Goal: Task Accomplishment & Management: Use online tool/utility

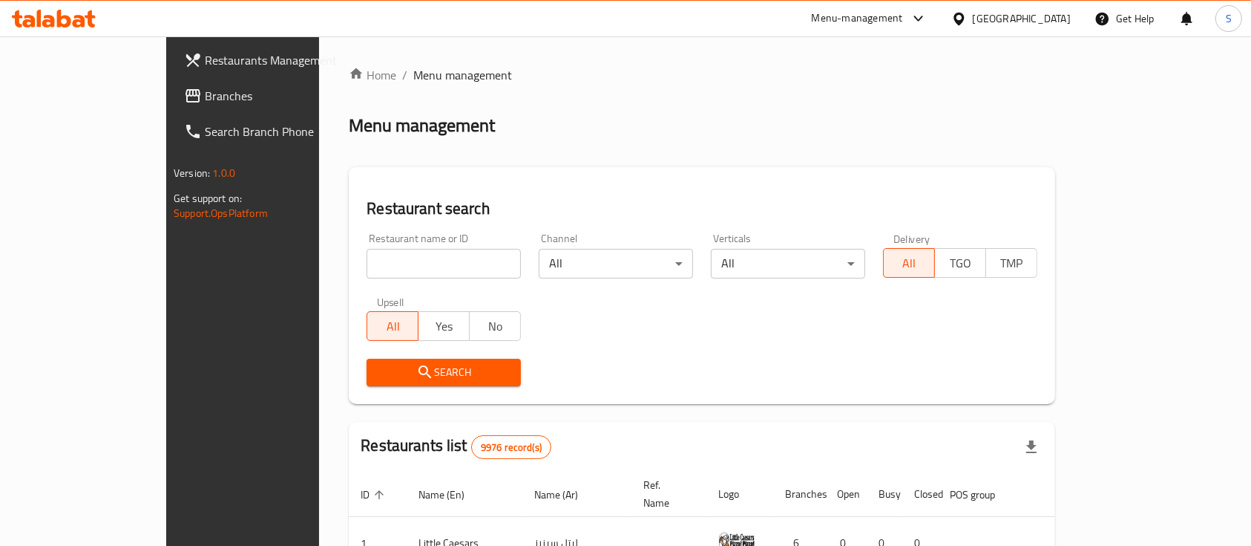
click at [367, 258] on input "search" at bounding box center [444, 264] width 154 height 30
type input "b"
click button "Search" at bounding box center [444, 372] width 154 height 27
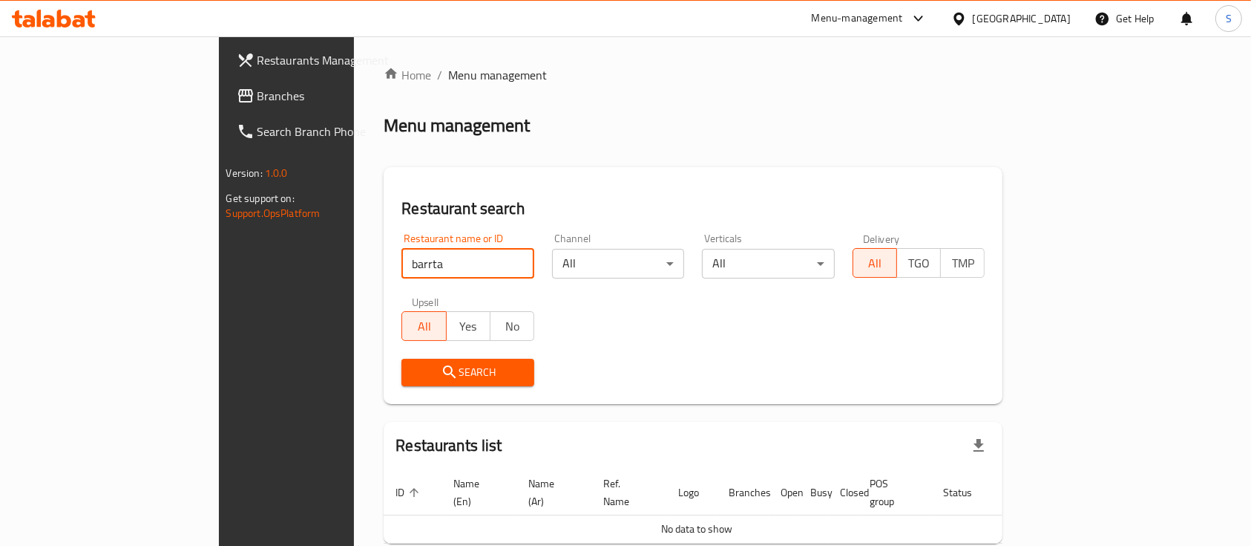
scroll to position [60, 0]
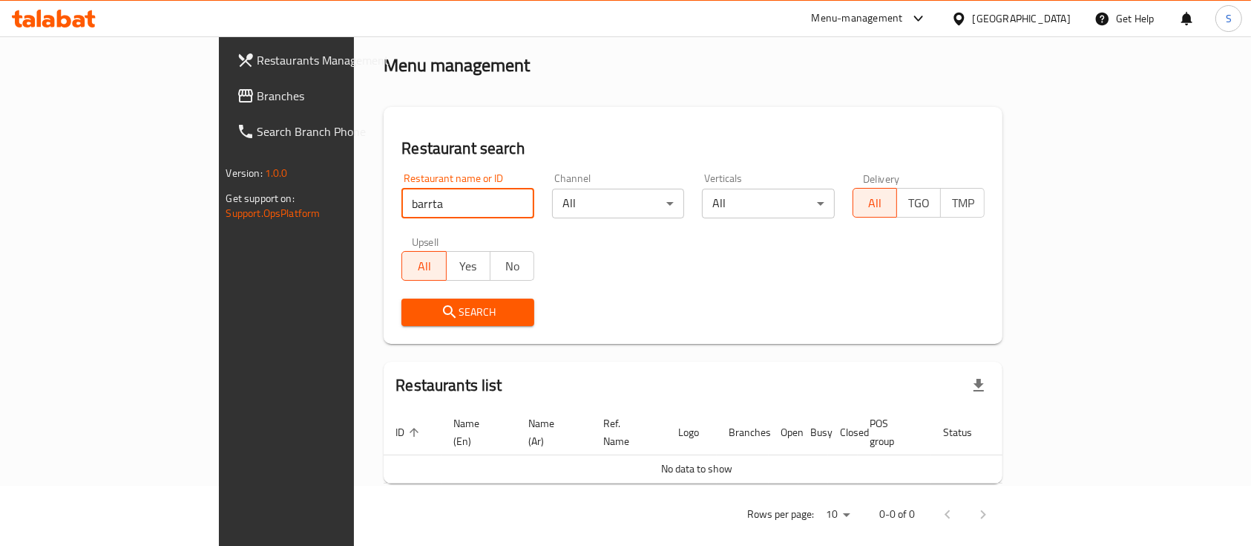
click at [402, 210] on input "barrta" at bounding box center [468, 204] width 133 height 30
click button "Search" at bounding box center [468, 311] width 133 height 27
click at [402, 197] on input "braata" at bounding box center [468, 204] width 133 height 30
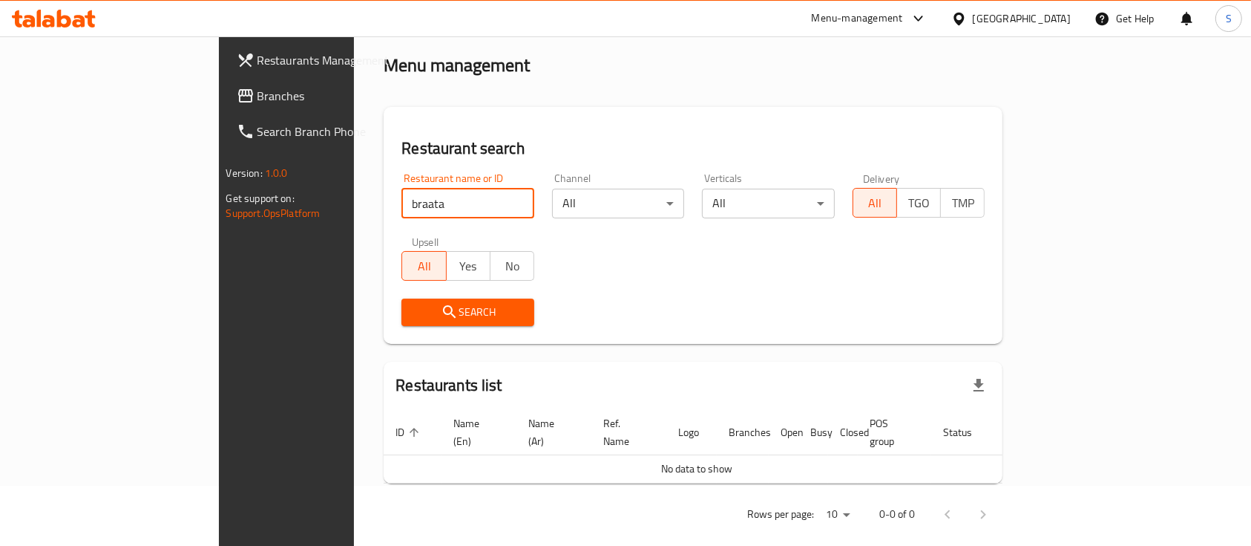
paste input "BURRATA"
type input "BURRATA"
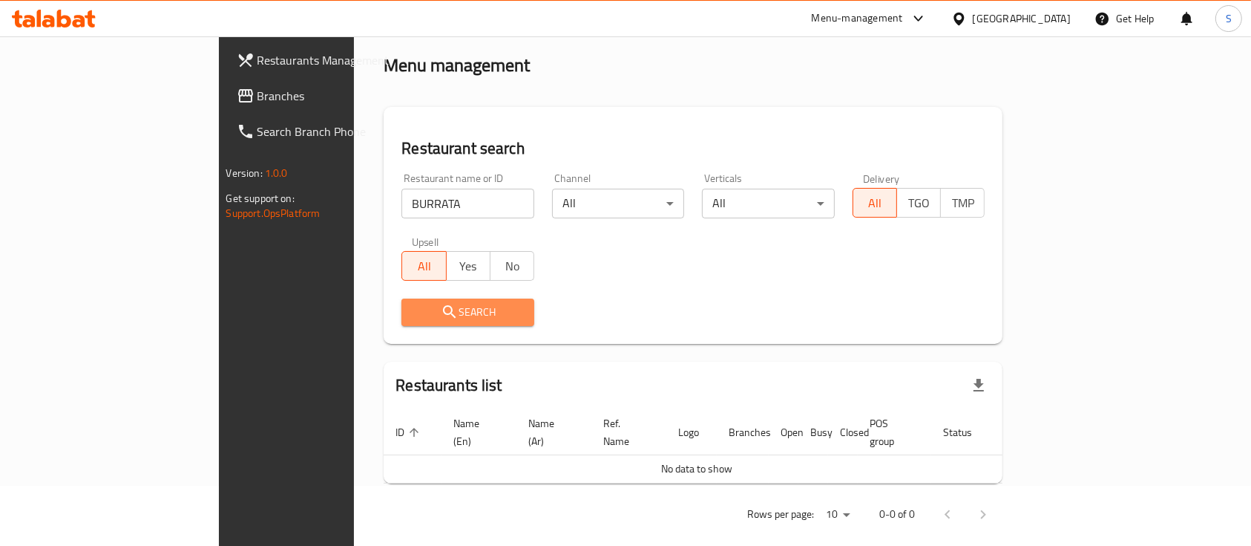
click at [413, 312] on span "Search" at bounding box center [467, 312] width 109 height 19
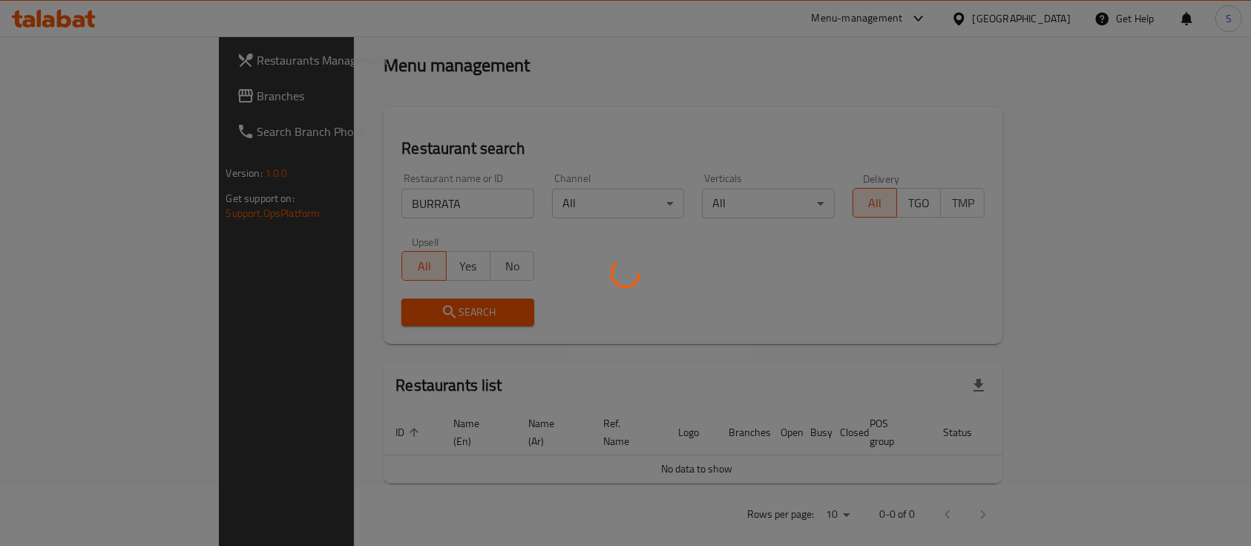
click at [373, 309] on div at bounding box center [625, 273] width 1251 height 546
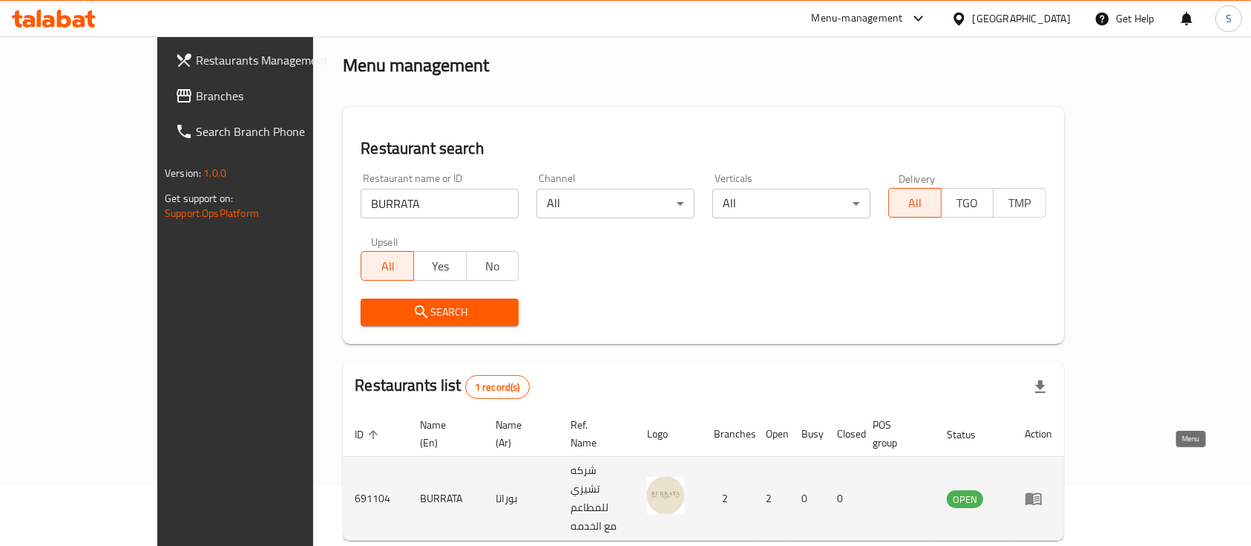
click at [1043, 489] on icon "enhanced table" at bounding box center [1034, 498] width 18 height 18
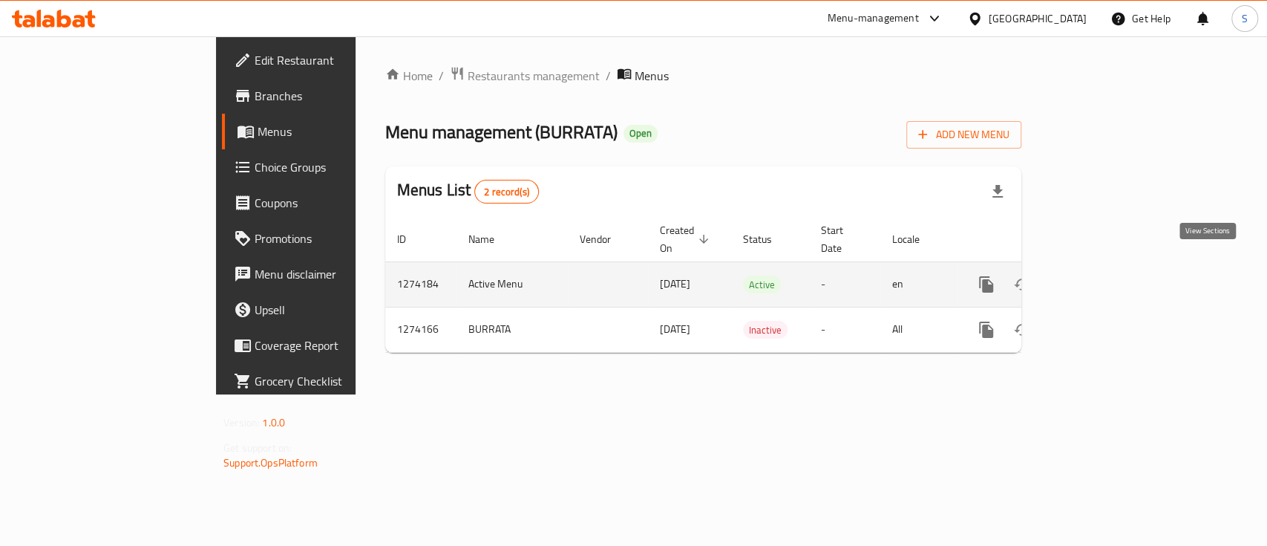
click at [1111, 266] on link "enhanced table" at bounding box center [1094, 284] width 36 height 36
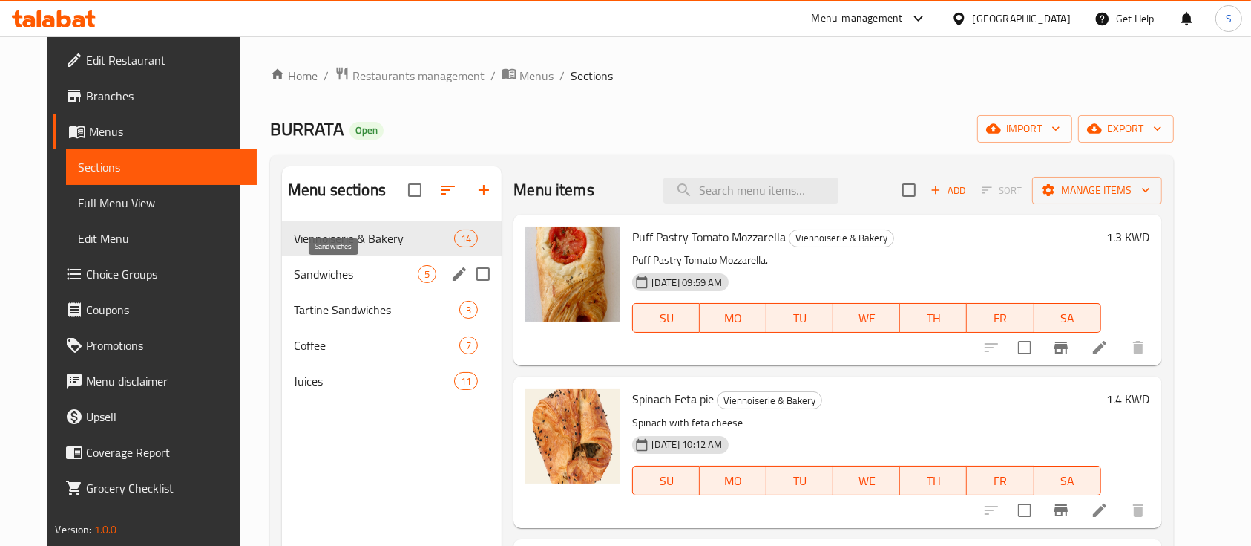
click at [362, 269] on span "Sandwiches" at bounding box center [356, 274] width 124 height 18
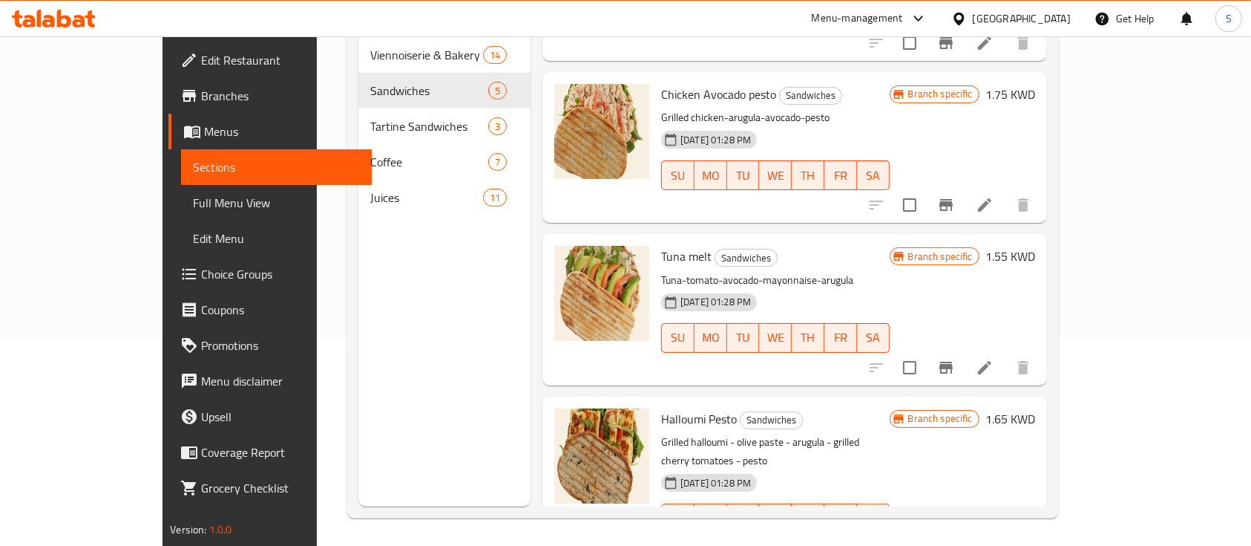
scroll to position [208, 0]
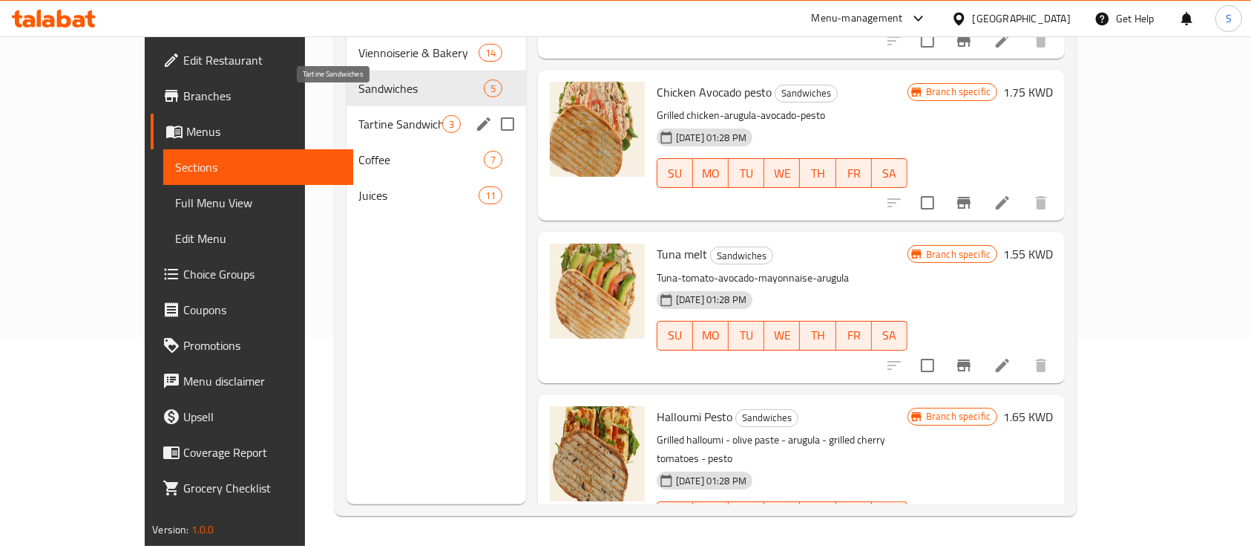
click at [364, 115] on span "Tartine Sandwiches" at bounding box center [401, 124] width 84 height 18
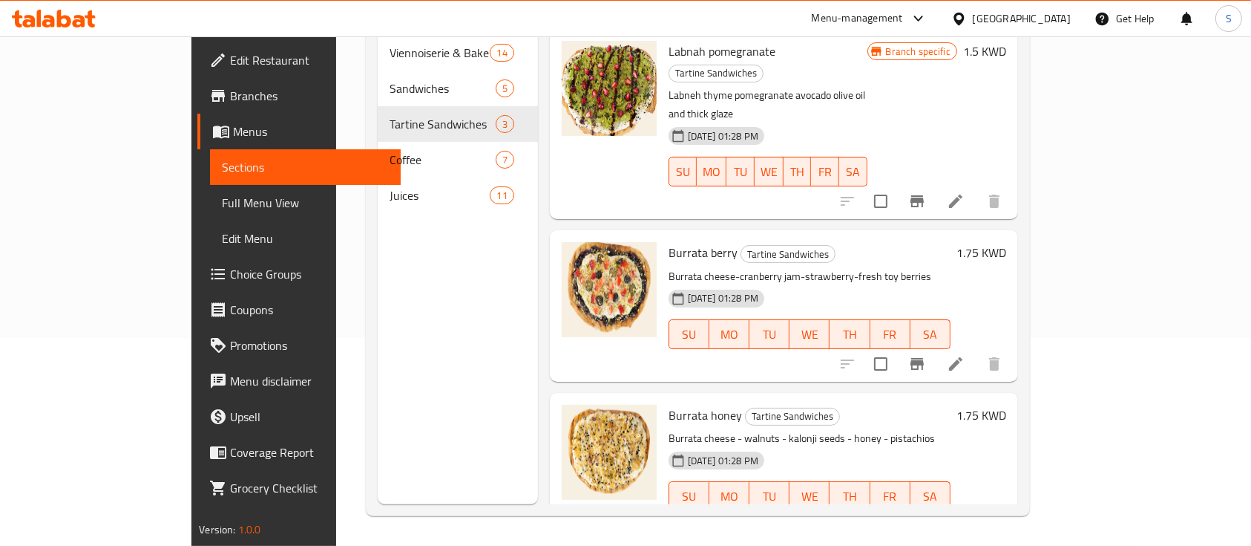
scroll to position [10, 0]
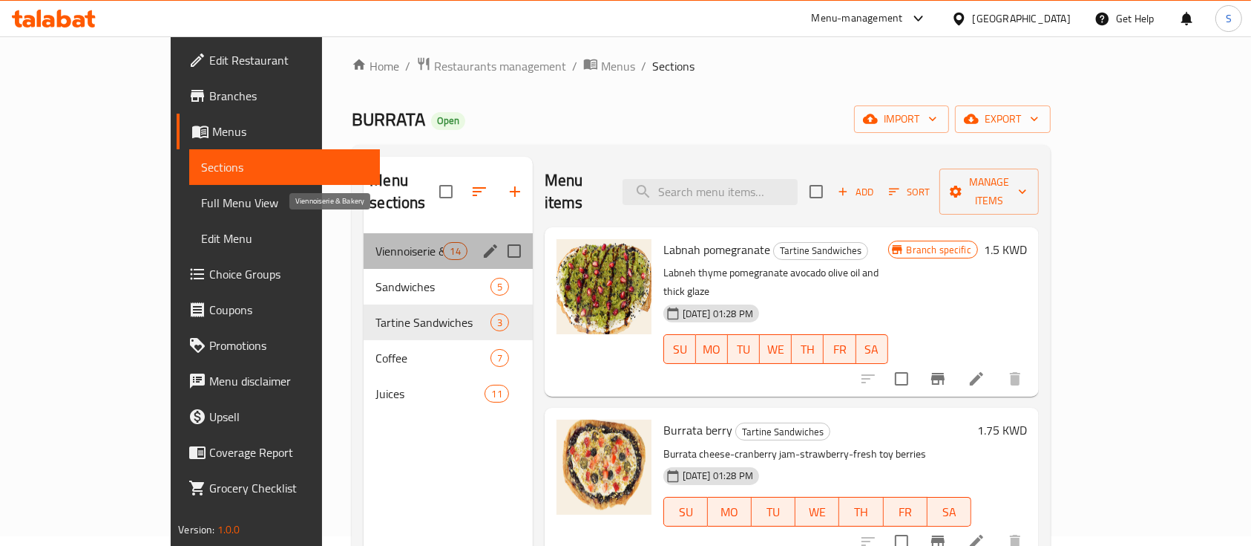
click at [376, 242] on span "Viennoiserie & Bakery" at bounding box center [410, 251] width 68 height 18
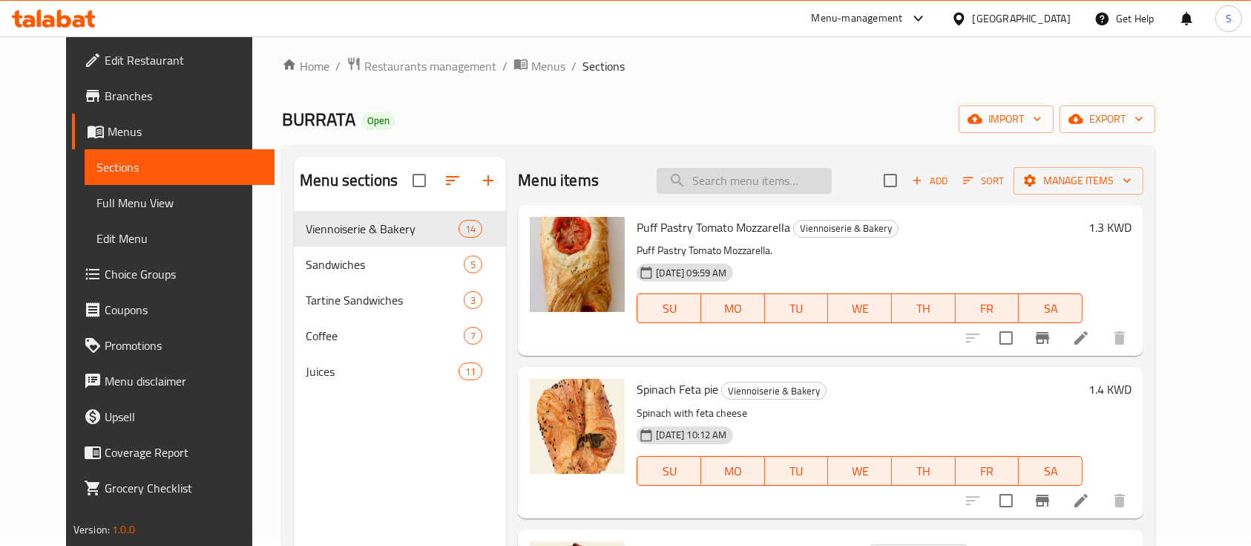
click at [745, 192] on input "search" at bounding box center [744, 181] width 175 height 26
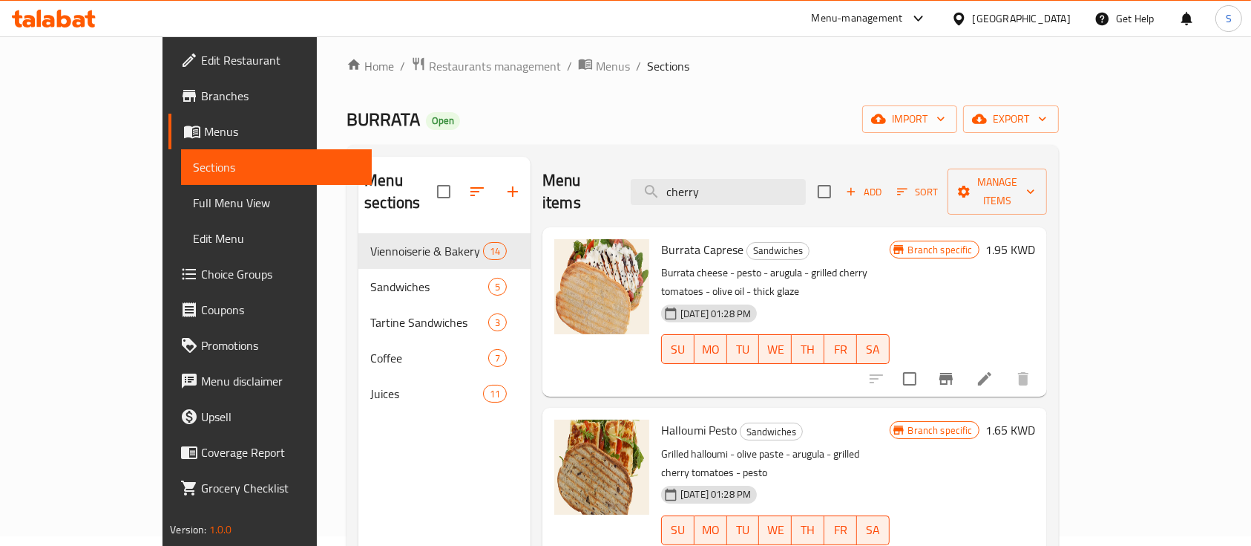
type input "cherry"
click at [504, 185] on icon "button" at bounding box center [513, 192] width 18 height 18
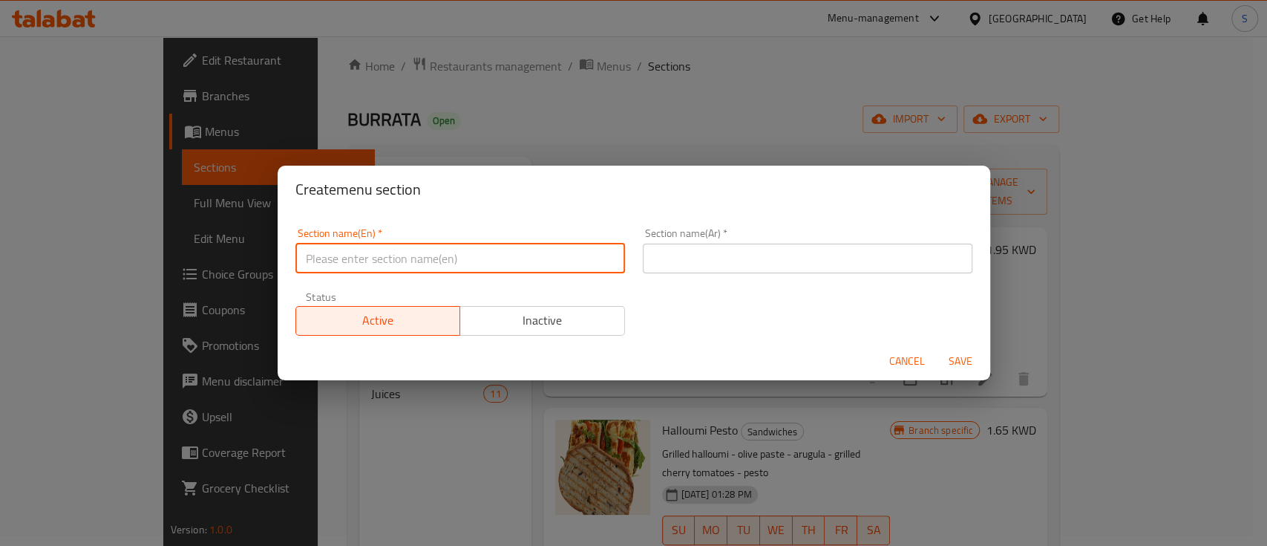
click at [520, 256] on input "text" at bounding box center [460, 258] width 330 height 30
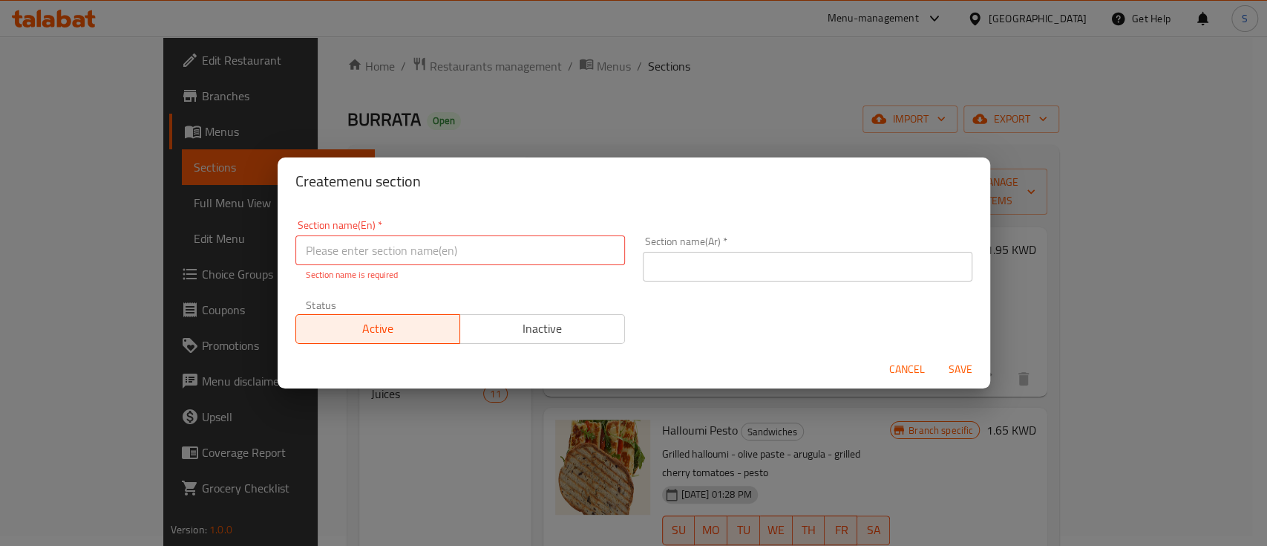
click at [742, 339] on div "Section name(En)   * Section name(En) * Section name is required Section name(A…" at bounding box center [634, 282] width 695 height 142
click at [914, 356] on button "Cancel" at bounding box center [907, 369] width 48 height 27
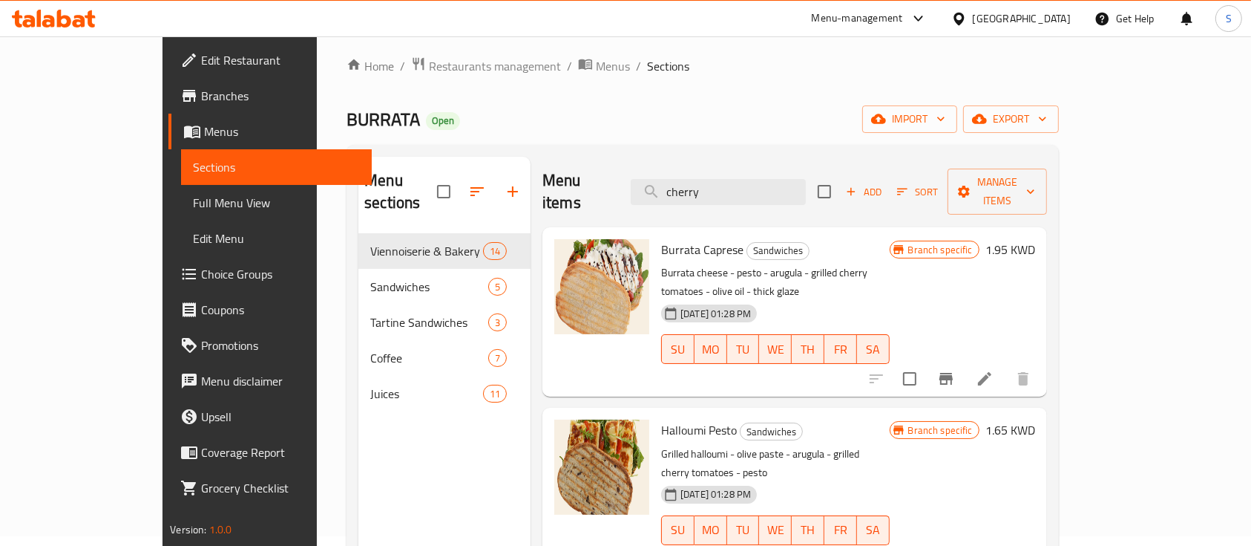
click at [884, 183] on span "Add" at bounding box center [864, 191] width 40 height 17
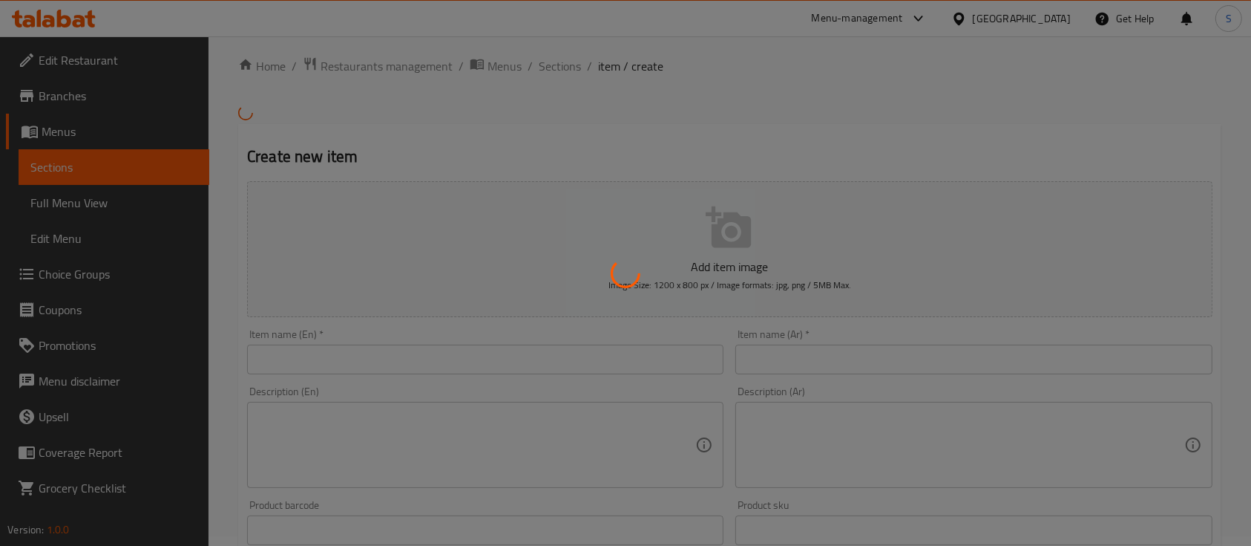
drag, startPoint x: 470, startPoint y: 387, endPoint x: 464, endPoint y: 369, distance: 18.8
click at [468, 376] on div at bounding box center [625, 273] width 1251 height 546
click at [459, 365] on div at bounding box center [625, 273] width 1251 height 546
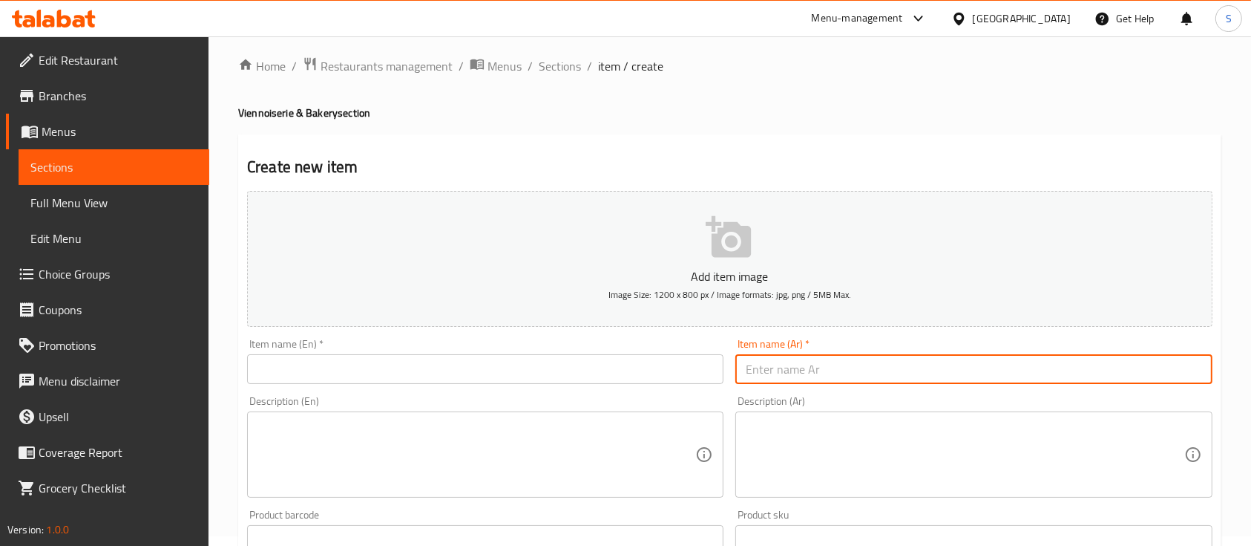
click at [790, 361] on input "text" at bounding box center [974, 369] width 477 height 30
paste input "طماطم الكرز والفيتا الدائرية"
type input "طماطم الكرز والفيتا الدائرية"
click at [528, 366] on input "text" at bounding box center [485, 369] width 477 height 30
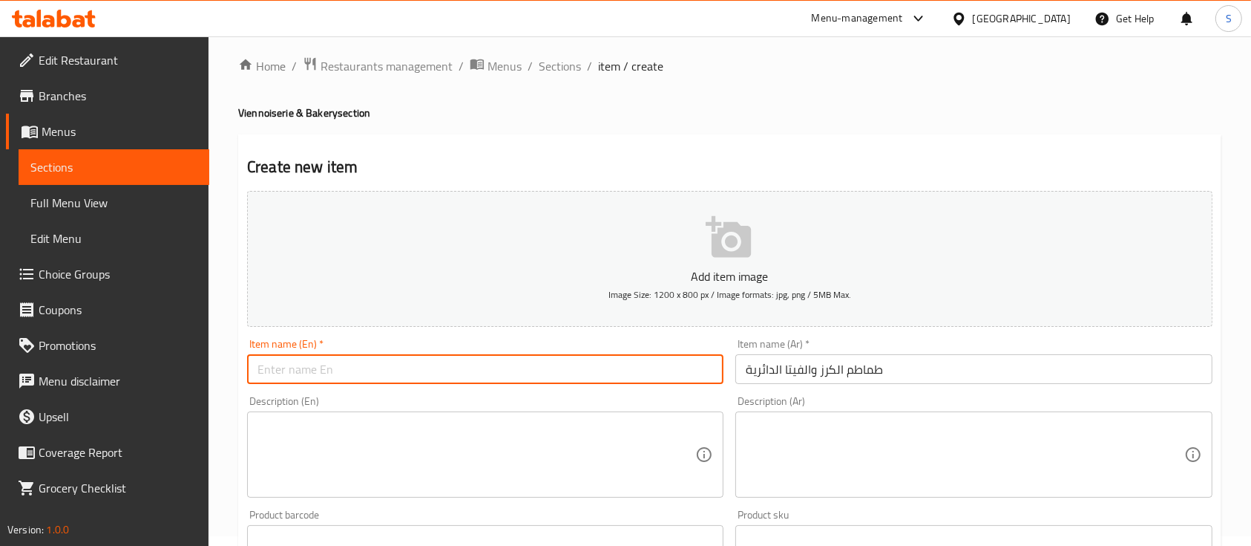
paste input "Cherry Tomato Feta Roundel"
type input "Cherry Tomato Feta Roundel"
click at [883, 425] on textarea at bounding box center [965, 454] width 438 height 71
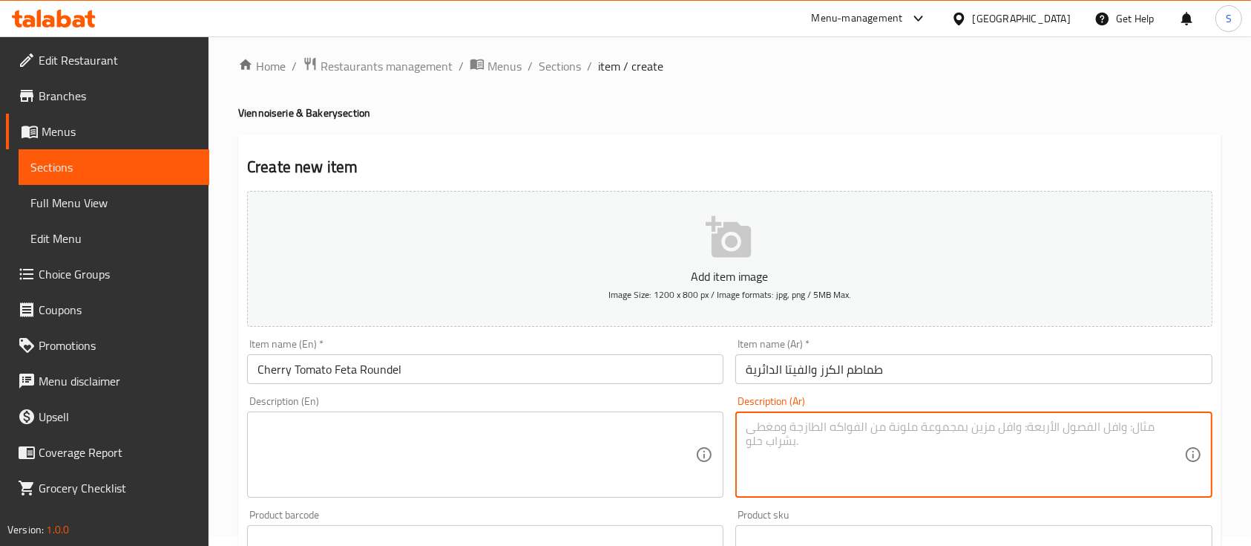
paste textarea "معجنات لذيذة مغطاة بالطماطم الكرزية الحلوة وجبنة الفيتا اللاذعة مخبوزة حتى تصبح…"
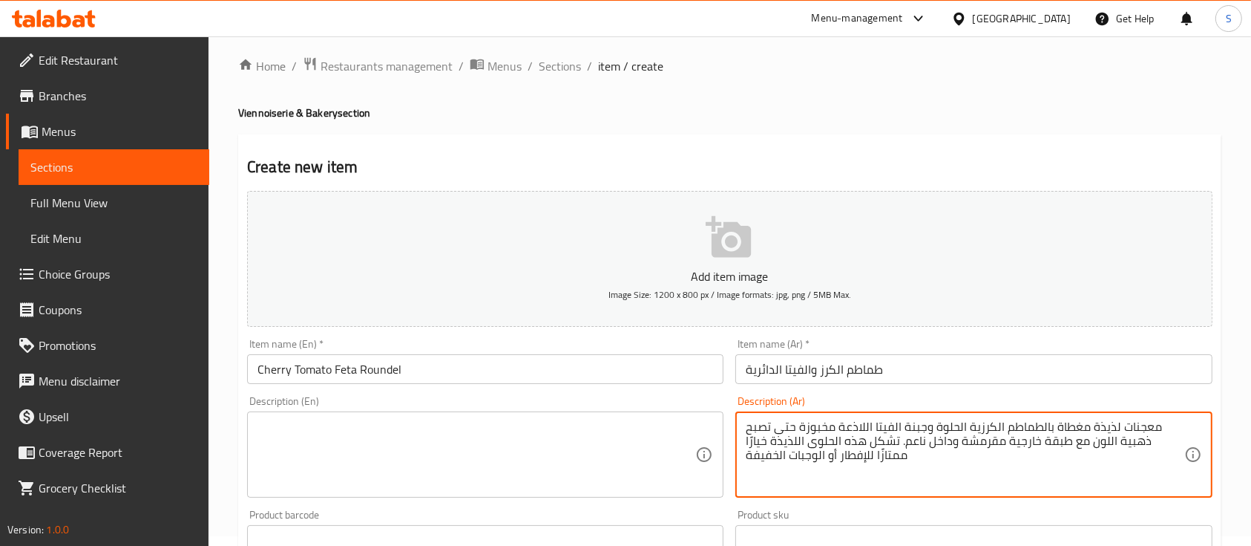
type textarea "معجنات لذيذة مغطاة بالطماطم الكرزية الحلوة وجبنة الفيتا اللاذعة مخبوزة حتى تصبح…"
click at [626, 441] on textarea at bounding box center [477, 454] width 438 height 71
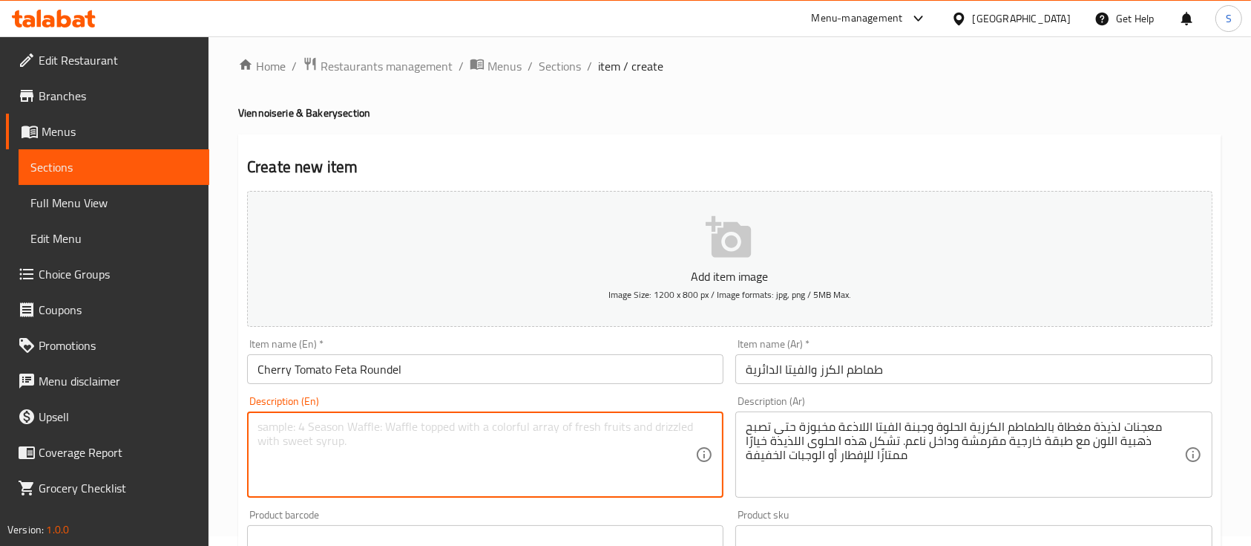
paste textarea "A delightful pastry topped with sweet cherry tomatoes and tangy feta cheese Bak…"
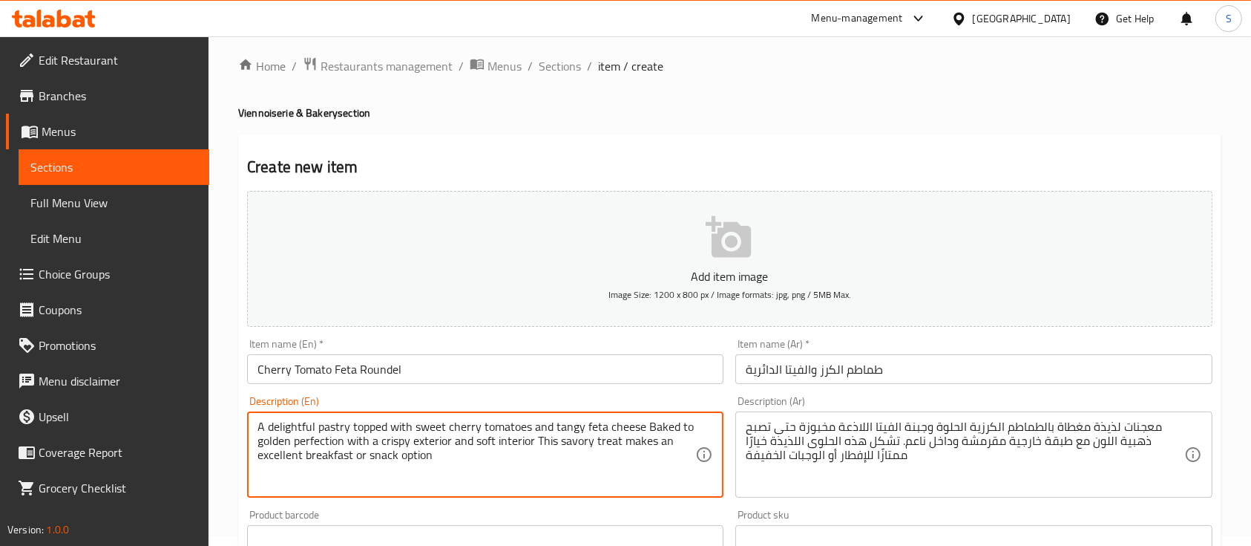
type textarea "A delightful pastry topped with sweet cherry tomatoes and tangy feta cheese Bak…"
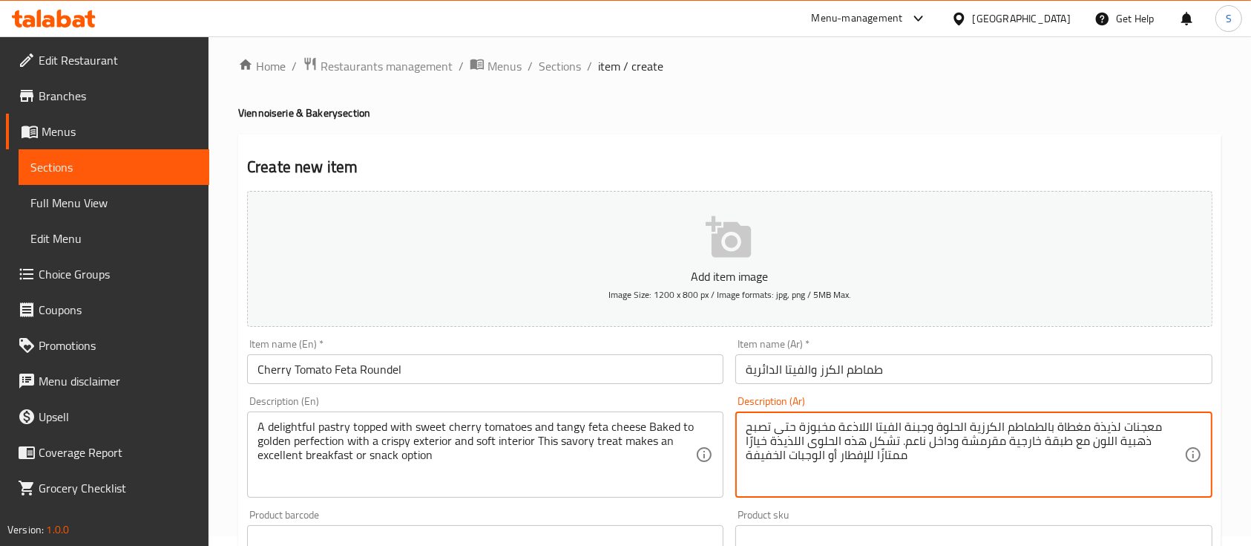
drag, startPoint x: 851, startPoint y: 466, endPoint x: 845, endPoint y: 476, distance: 11.3
click at [834, 477] on textarea "معجنات لذيذة مغطاة بالطماطم الكرزية الحلوة وجبنة الفيتا اللاذعة مخبوزة حتى تصبح…" at bounding box center [965, 454] width 438 height 71
drag, startPoint x: 767, startPoint y: 490, endPoint x: 772, endPoint y: 482, distance: 9.1
click at [767, 489] on textarea "معجنات لذيذة مغطاة بالطماطم الكرزية الحلوة وجبنة الفيتا اللاذعة مخبوزة حتى تصبح…" at bounding box center [965, 454] width 438 height 71
click at [778, 474] on textarea "معجنات لذيذة مغطاة بالطماطم الكرزية الحلوة وجبنة الفيتا اللاذعة مخبوزة حتى تصبح…" at bounding box center [965, 454] width 438 height 71
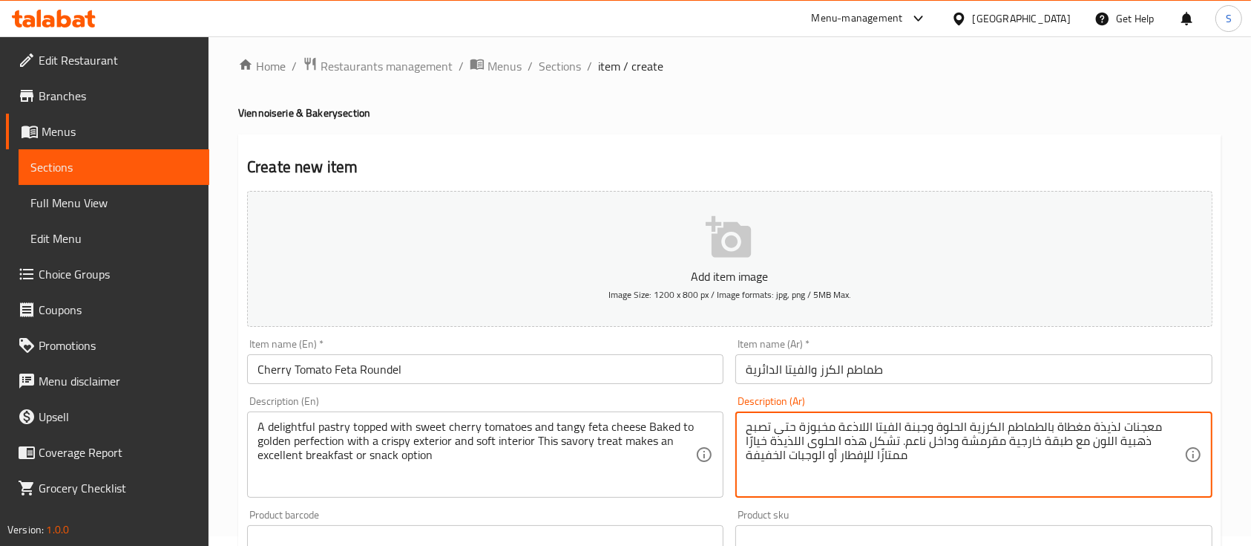
click at [1135, 425] on textarea "معجنات لذيذة مغطاة بالطماطم الكرزية الحلوة وجبنة الفيتا اللاذعة مخبوزة حتى تصبح…" at bounding box center [965, 454] width 438 height 71
drag, startPoint x: 1135, startPoint y: 425, endPoint x: 1104, endPoint y: 431, distance: 31.6
click at [1134, 425] on textarea "معجنات لذيذة مغطاة بالطماطم الكرزية الحلوة وجبنة الفيتا اللاذعة مخبوزة حتى تصبح…" at bounding box center [965, 454] width 438 height 71
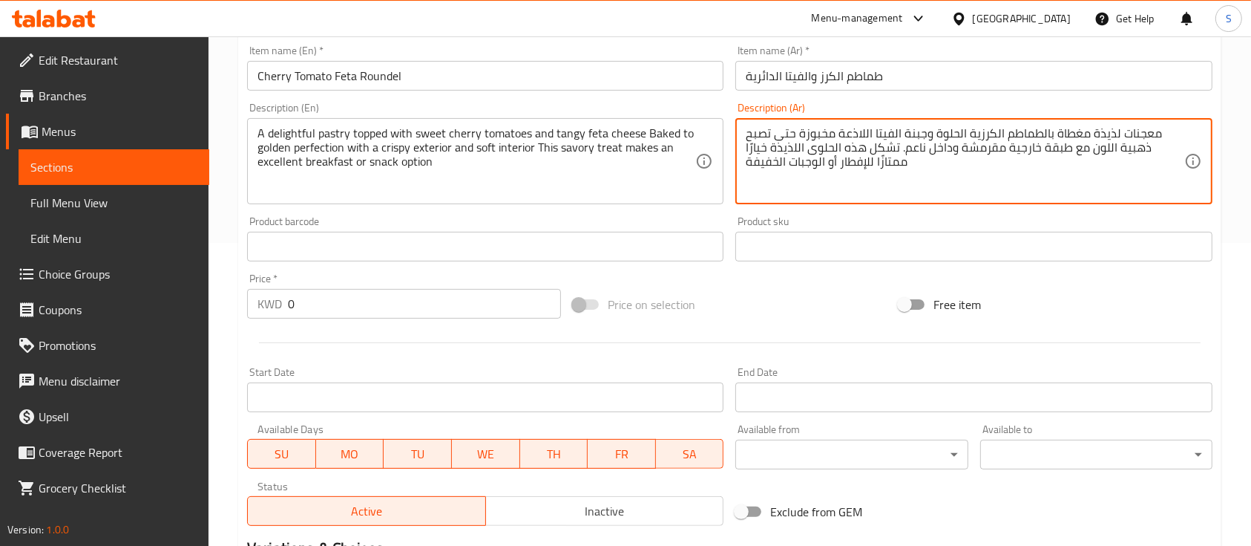
scroll to position [307, 0]
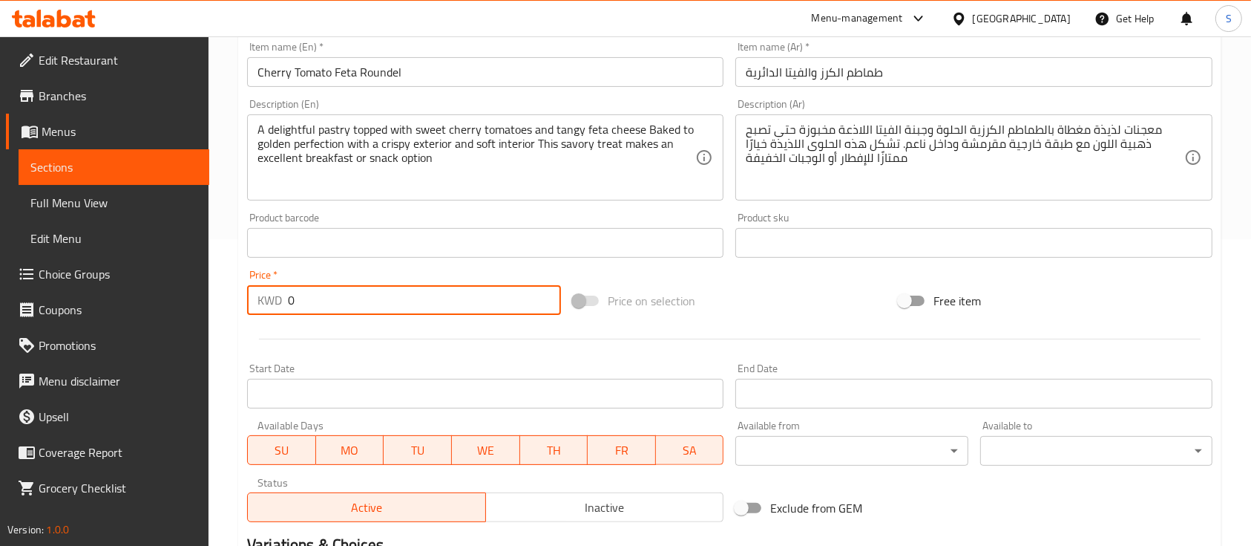
drag, startPoint x: 360, startPoint y: 296, endPoint x: 183, endPoint y: 351, distance: 185.0
click at [174, 351] on div "Edit Restaurant Branches Menus Sections Full Menu View Edit Menu Choice Groups …" at bounding box center [625, 236] width 1251 height 1012
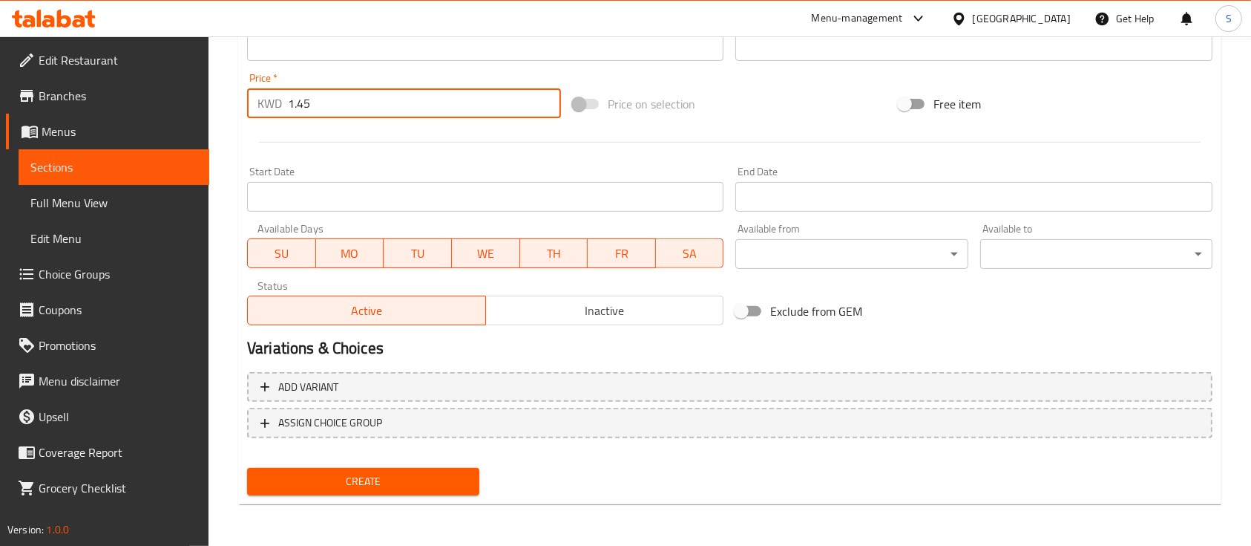
type input "1.45"
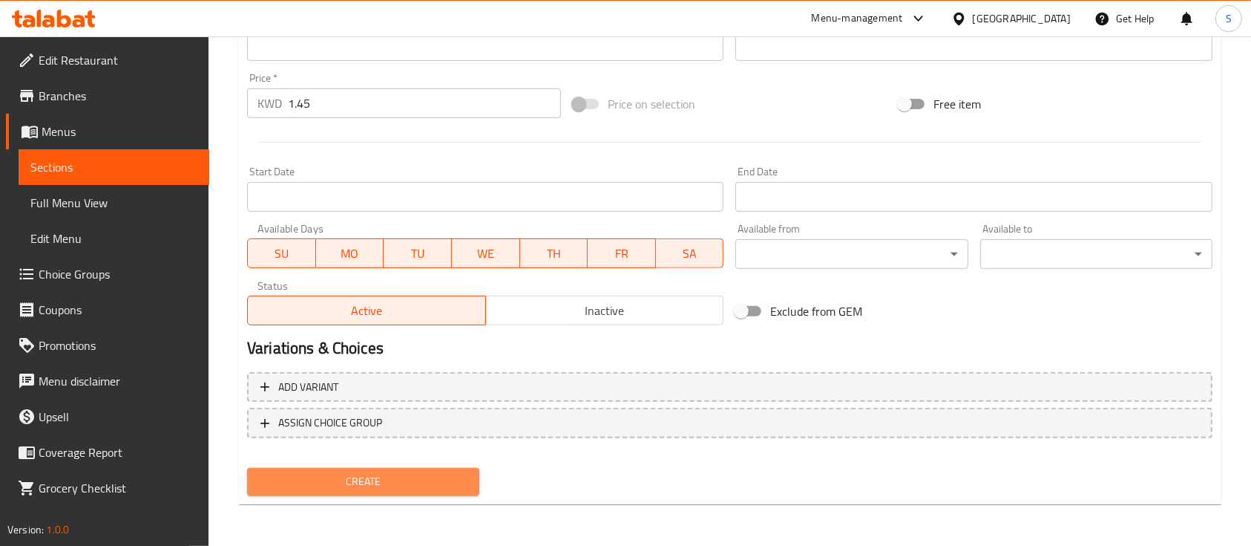
click at [401, 480] on span "Create" at bounding box center [363, 481] width 209 height 19
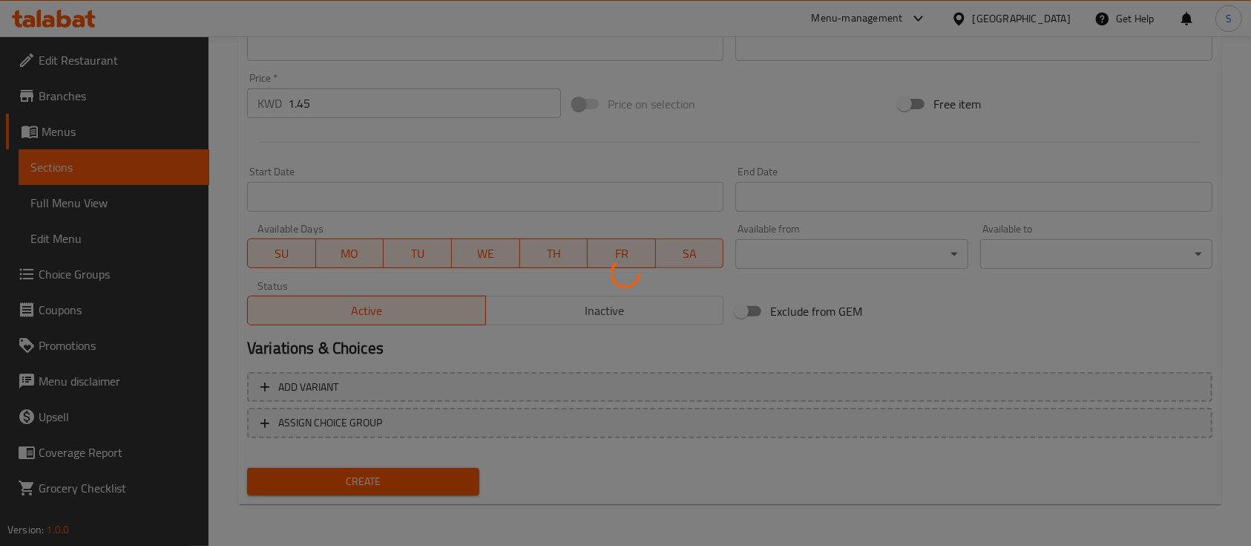
type input "0"
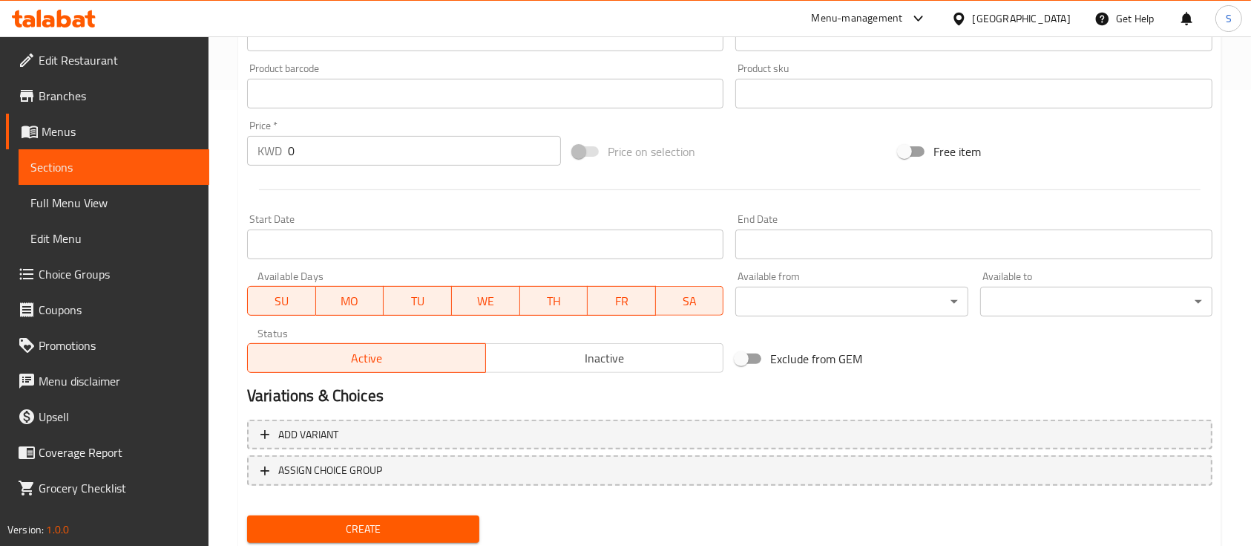
scroll to position [107, 0]
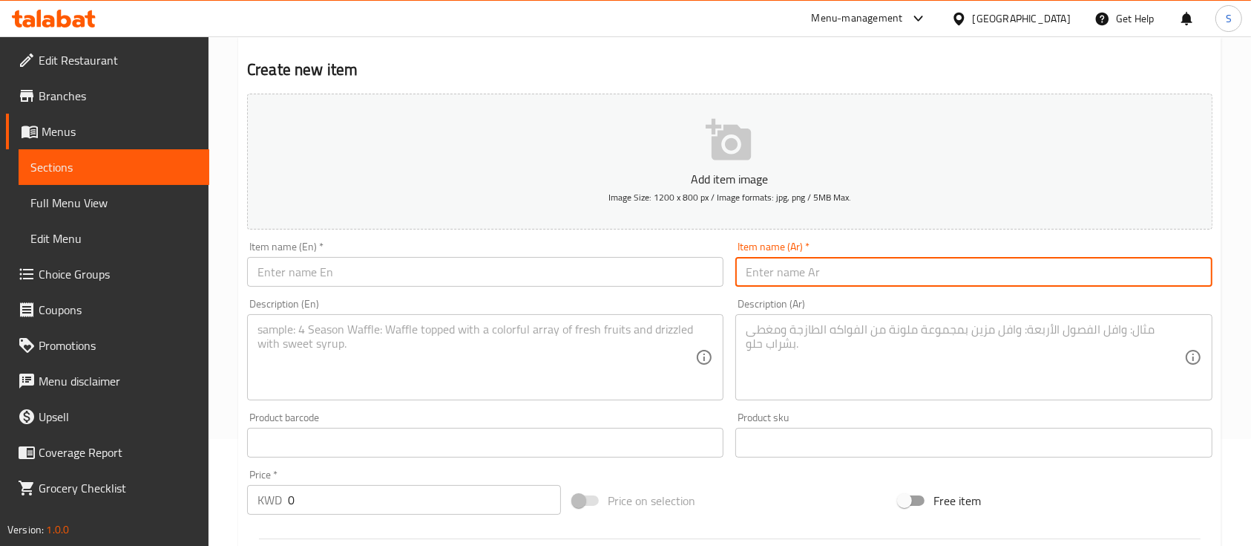
click at [825, 275] on input "text" at bounding box center [974, 272] width 477 height 30
paste input "بان أو سويس بالشوكولاتة والكاسترد"
type input "بان أو سويس بالشوكولاتة والكاسترد"
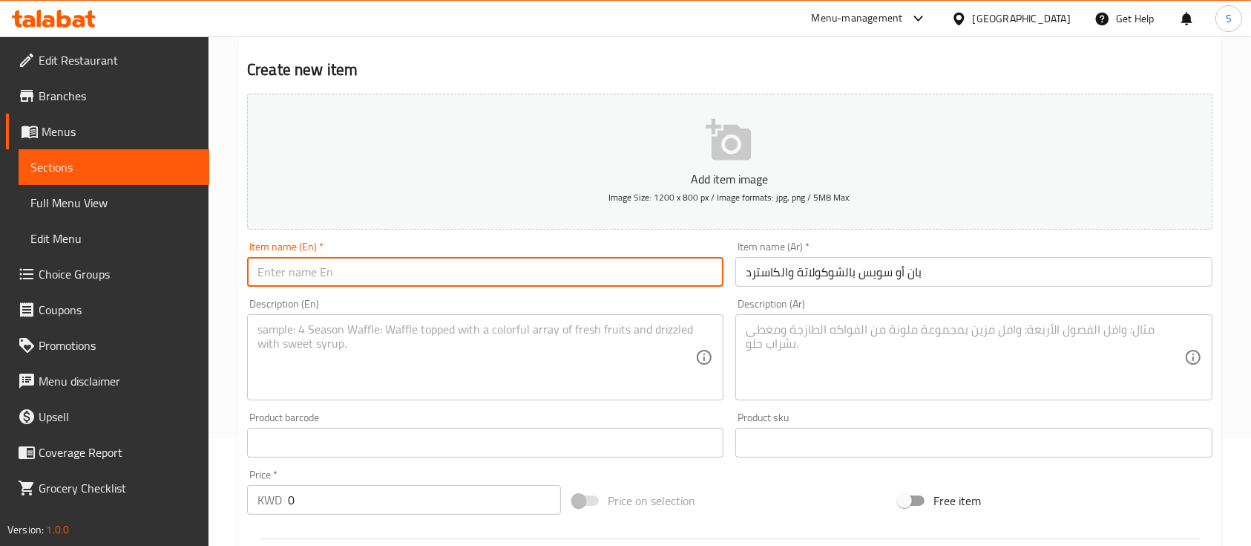
click at [533, 272] on input "text" at bounding box center [485, 272] width 477 height 30
paste input "Chocolate & Custard Pain au [GEOGRAPHIC_DATA]"
type input "Chocolate & Custard Pain au [GEOGRAPHIC_DATA]"
click at [487, 336] on textarea at bounding box center [477, 357] width 438 height 71
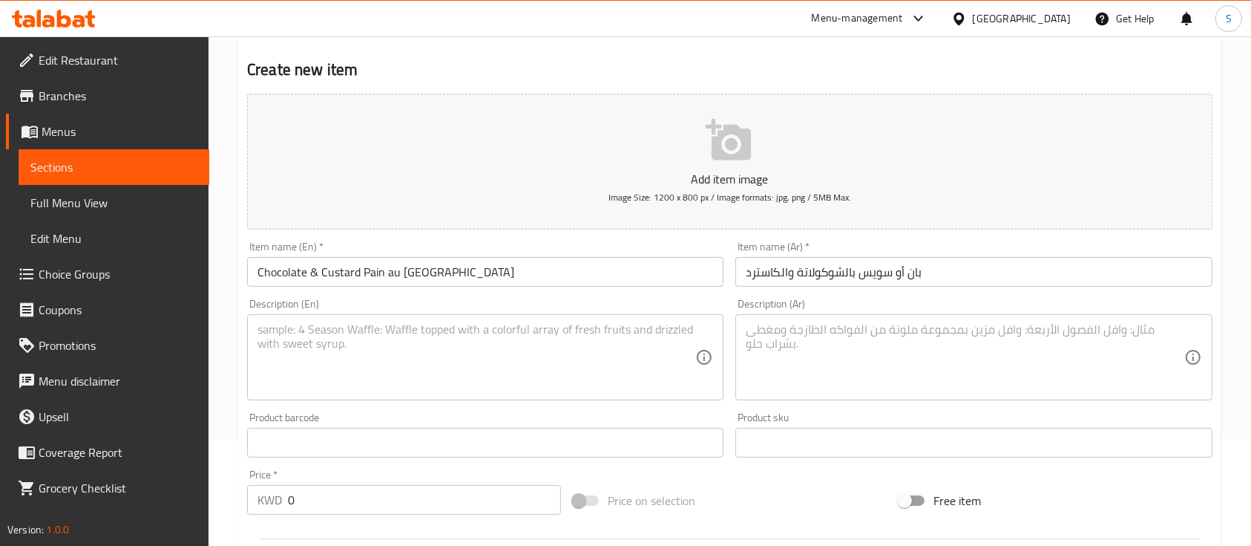
click at [1075, 357] on textarea at bounding box center [965, 357] width 438 height 71
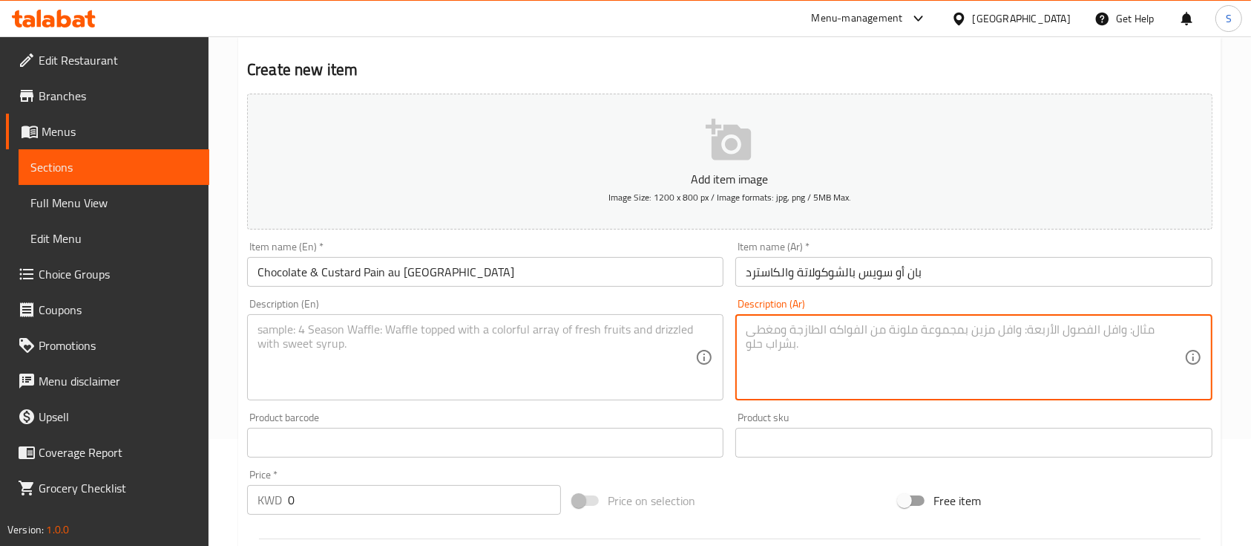
paste textarea "معجنات فرنسية لذيذة محشوة بكاسترد ناعم وقطع شوكولاتة غنية. استمتع بهذه الحلوى ا…"
type textarea "معجنات فرنسية لذيذة محشوة بكاسترد ناعم وقطع شوكولاتة غنية. استمتع بهذه الحلوى ا…"
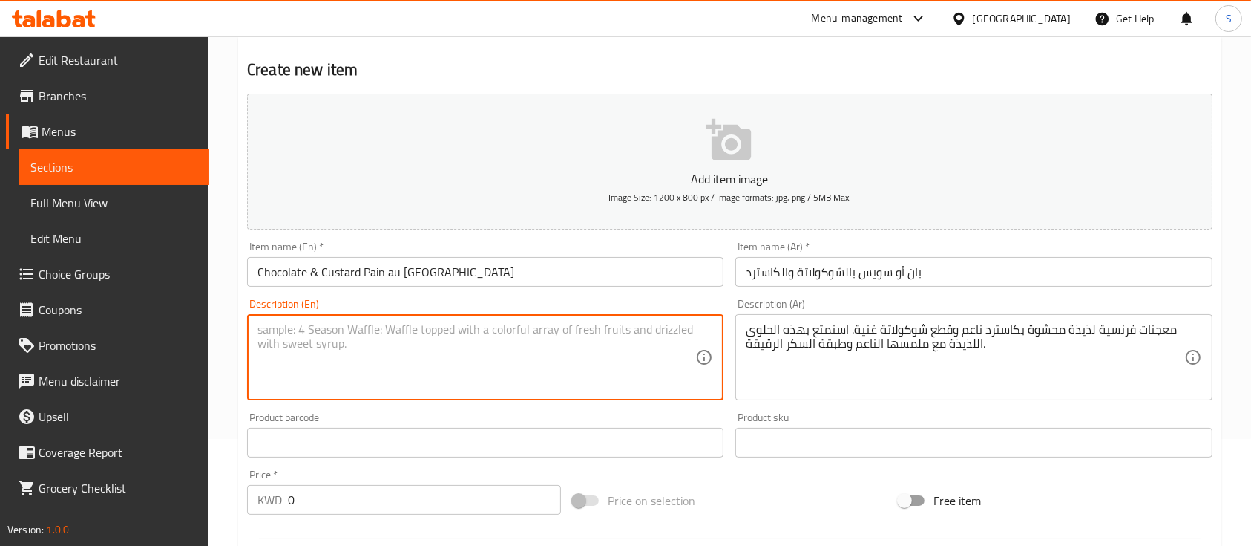
click at [497, 341] on textarea at bounding box center [477, 357] width 438 height 71
paste textarea "A delightful French pastry filled with smooth custard and rich chocolate pieces…"
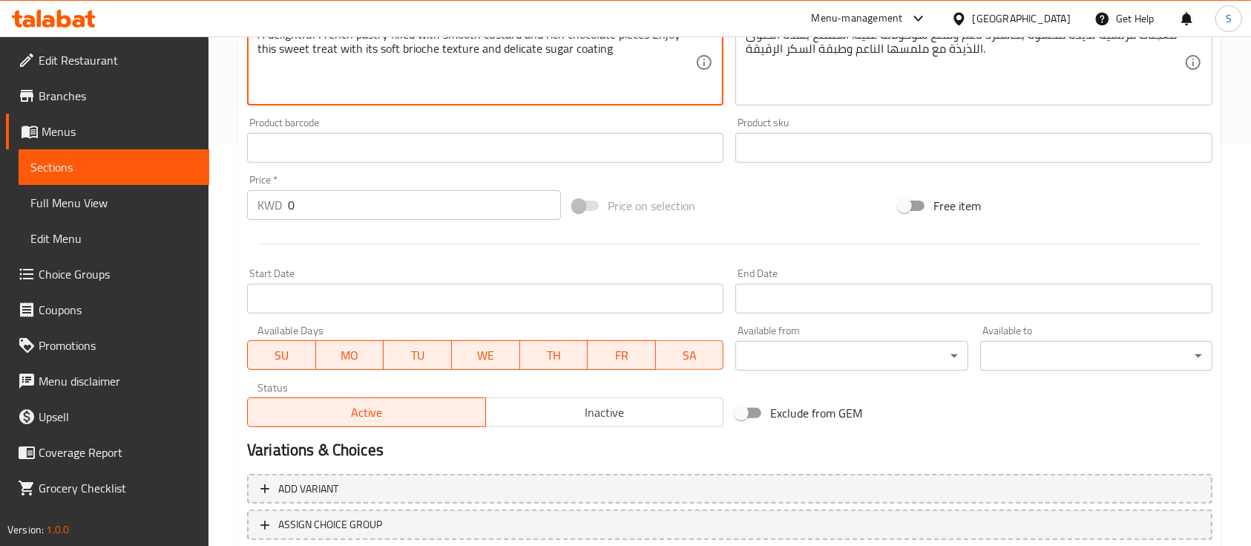
scroll to position [404, 0]
type textarea "A delightful French pastry filled with smooth custard and rich chocolate pieces…"
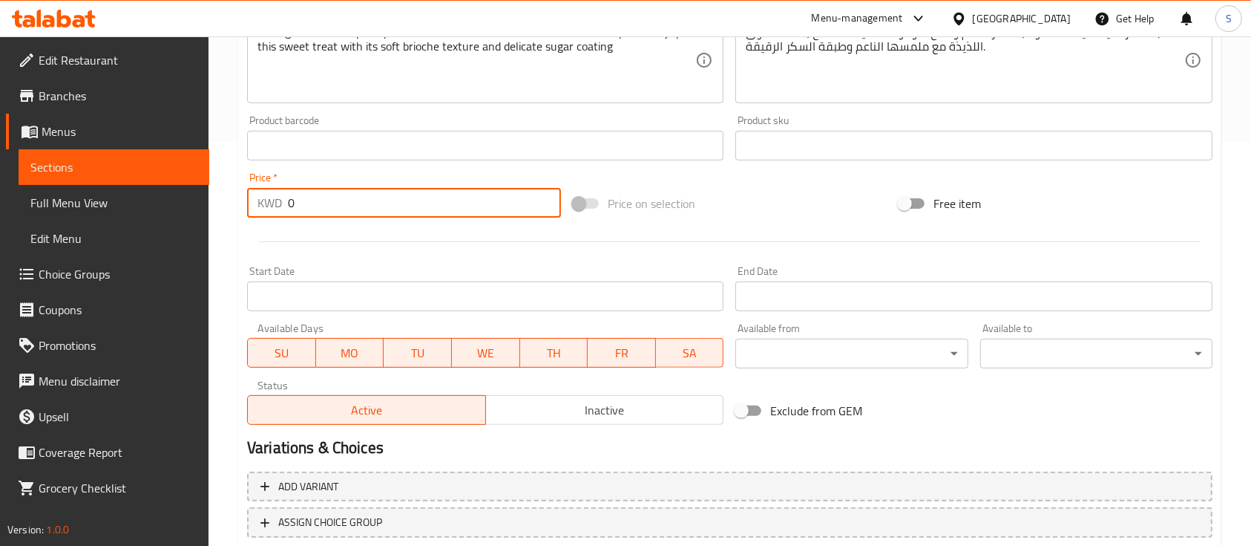
click at [278, 213] on div "KWD 0 Price *" at bounding box center [404, 203] width 314 height 30
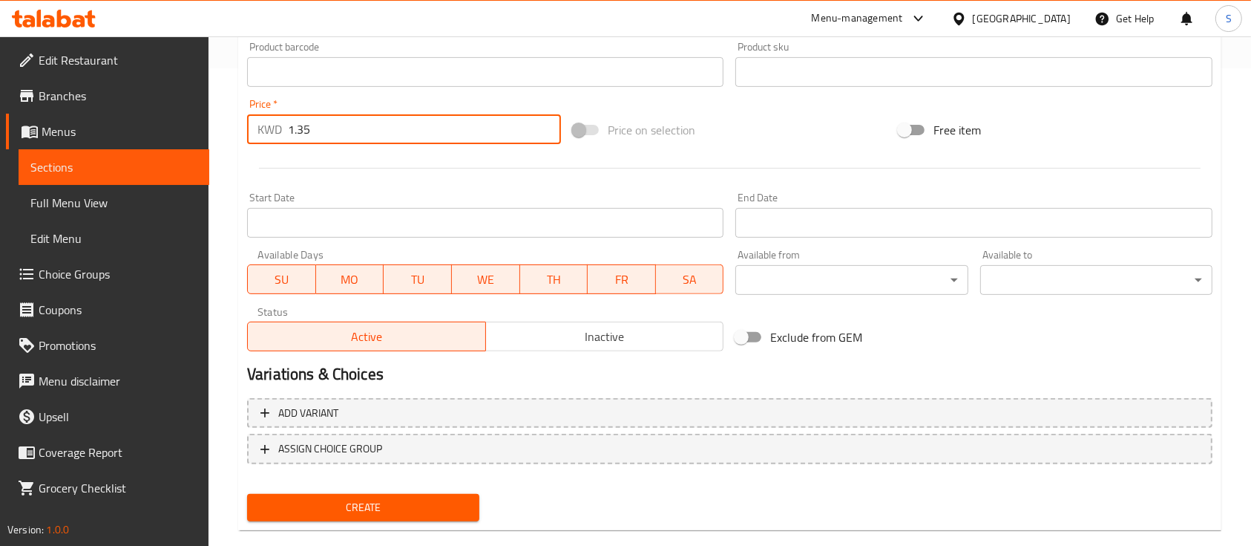
scroll to position [503, 0]
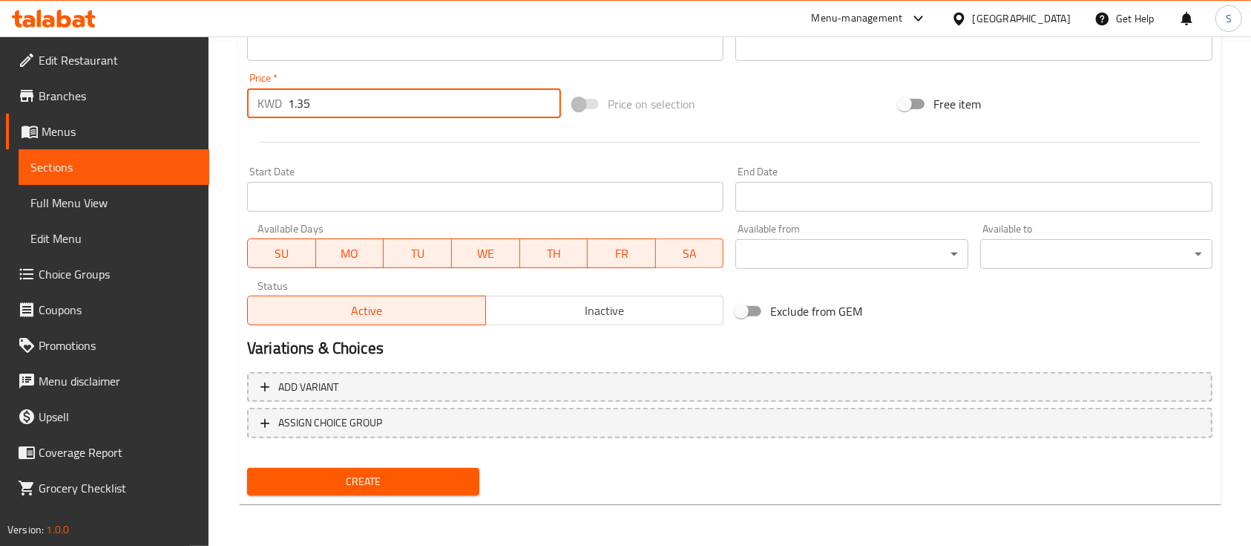
type input "1.35"
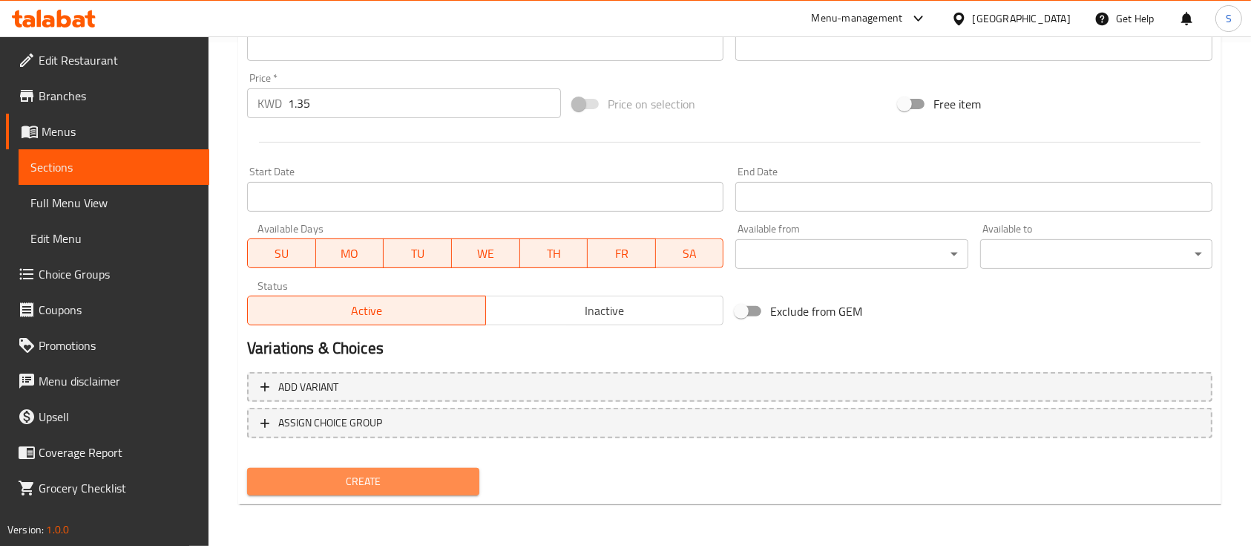
click at [392, 480] on span "Create" at bounding box center [363, 481] width 209 height 19
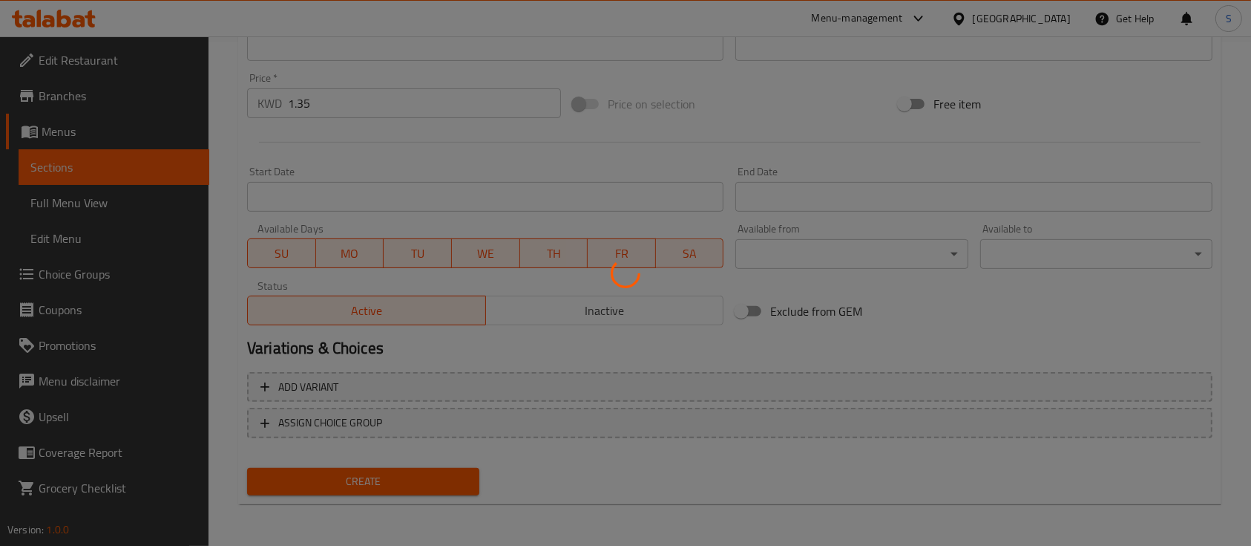
type input "0"
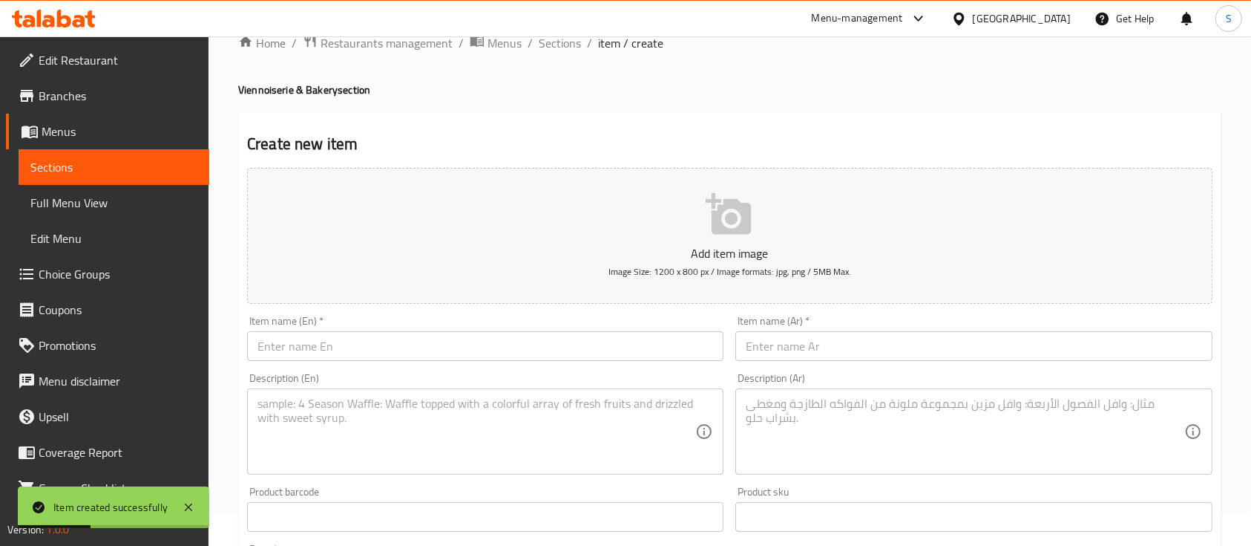
scroll to position [0, 0]
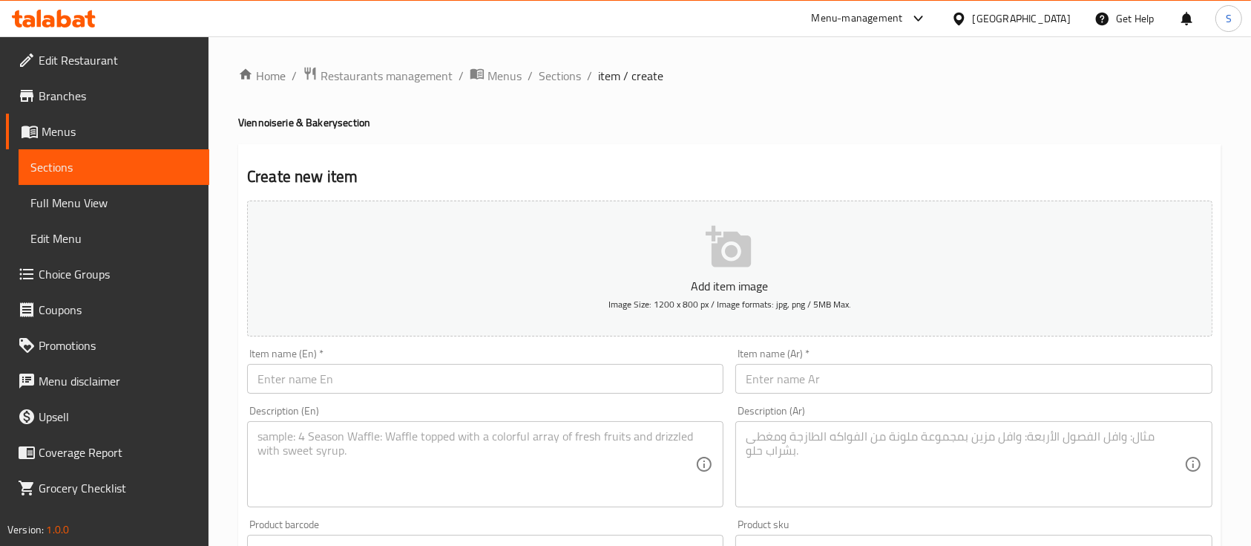
drag, startPoint x: 791, startPoint y: 382, endPoint x: 760, endPoint y: 389, distance: 31.2
click at [791, 382] on input "text" at bounding box center [974, 379] width 477 height 30
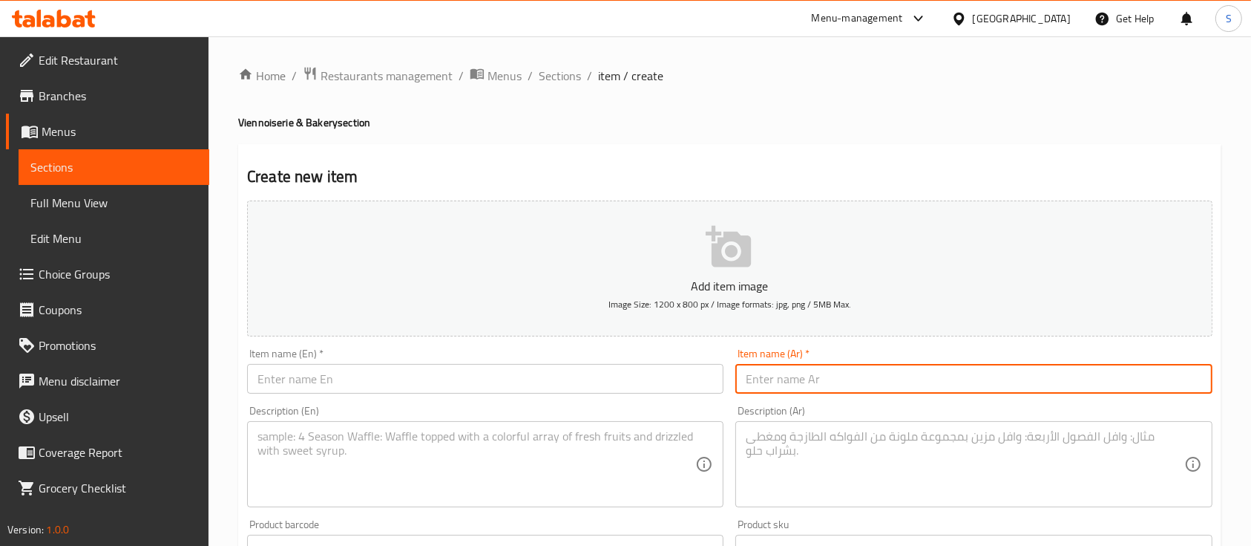
paste input "بوراتا مع الطماطم المجففة"
type input "بوراتا مع الطماطم المجففة"
click at [535, 383] on input "text" at bounding box center [485, 379] width 477 height 30
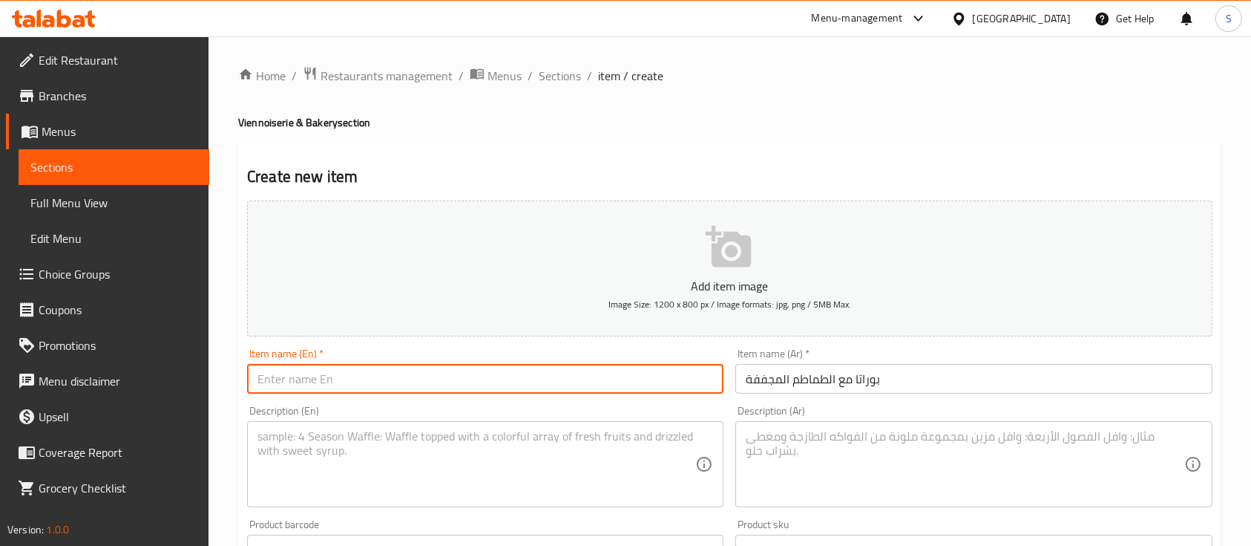
paste input "Burrata with Sundried Tomatoes Tapenade"
type input "Burrata with Sundried Tomatoes Tapenade"
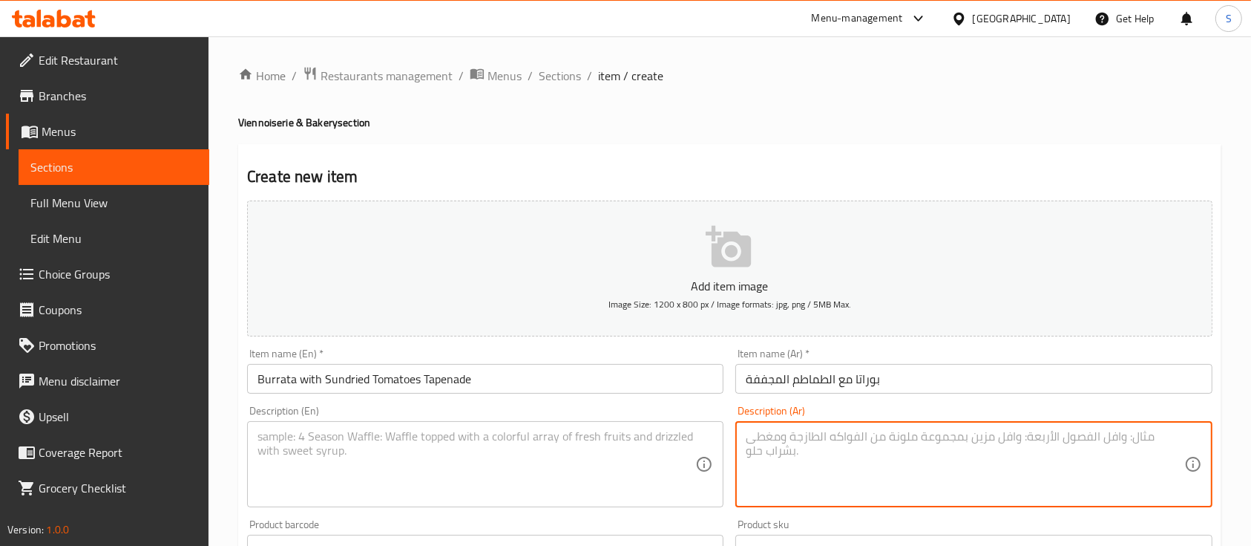
click at [802, 451] on textarea at bounding box center [965, 464] width 438 height 71
paste textarea "جبنة بوراتا كريمية ممزوجة بصلصة الطماطم المجففة الغنية تقدم مع الخبز الطازج. مز…"
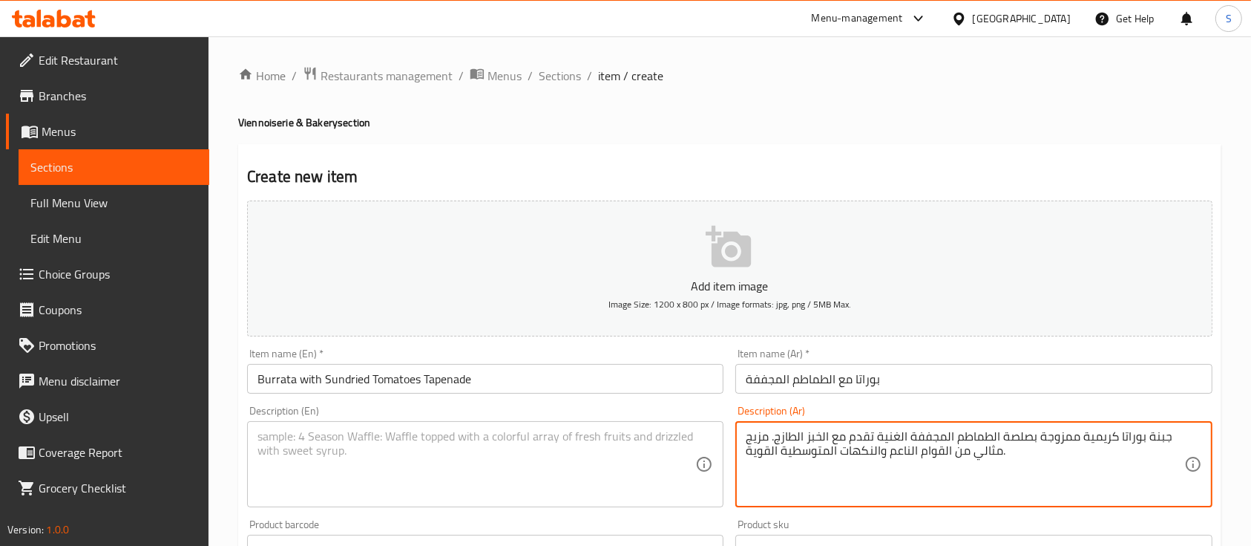
type textarea "جبنة بوراتا كريمية ممزوجة بصلصة الطماطم المجففة الغنية تقدم مع الخبز الطازج. مز…"
click at [659, 433] on textarea at bounding box center [477, 464] width 438 height 71
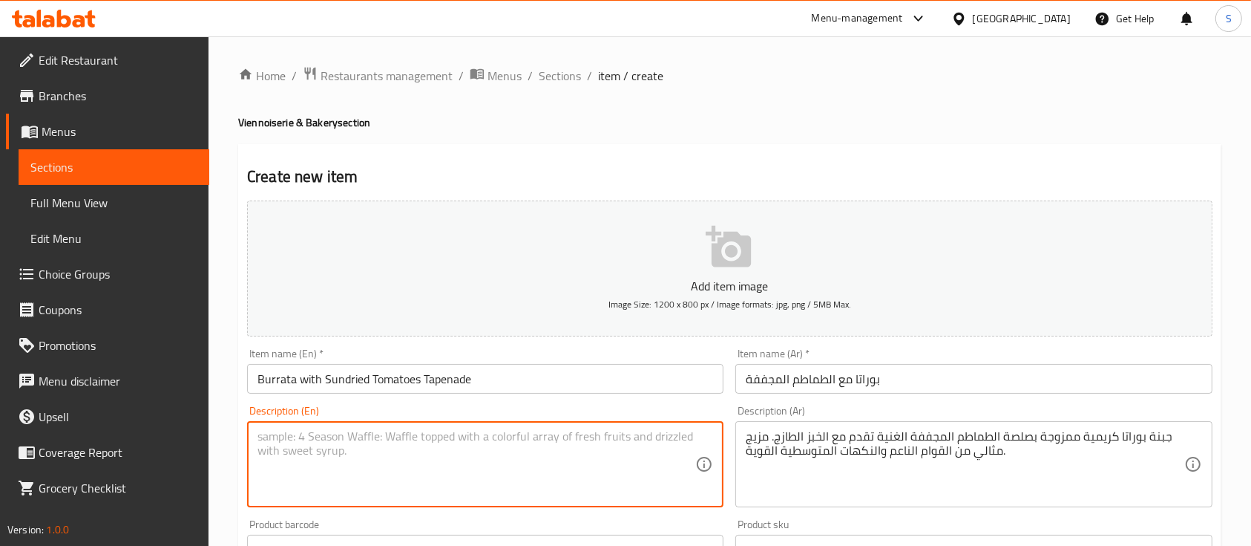
paste textarea "Creamy burrata cheese paired with rich sundried tomatoes tapenade served alongs…"
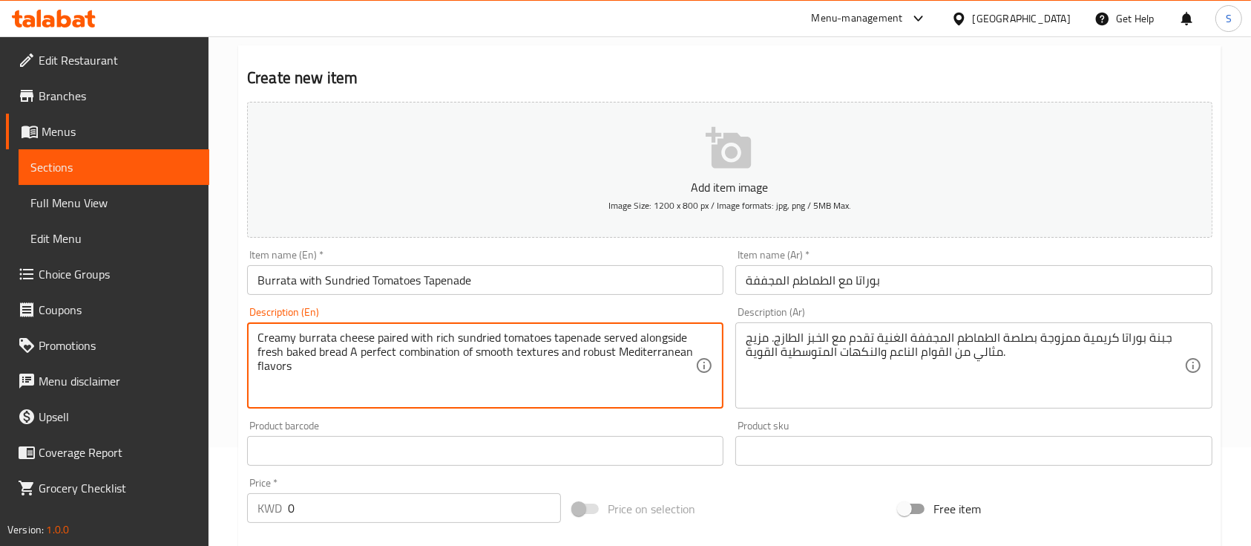
type textarea "Creamy burrata cheese paired with rich sundried tomatoes tapenade served alongs…"
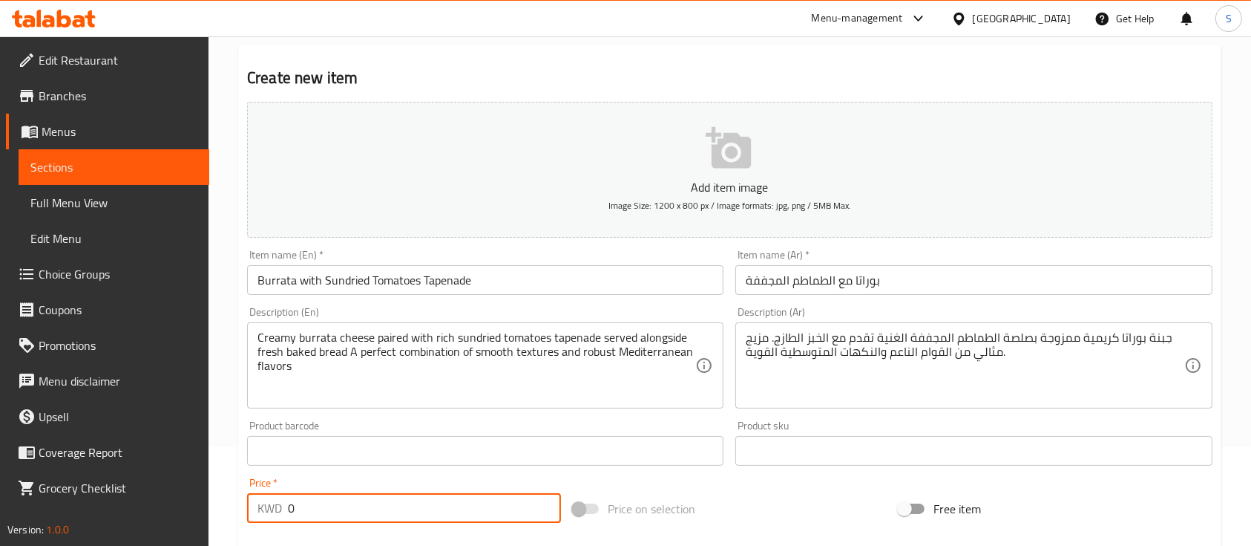
drag, startPoint x: 335, startPoint y: 517, endPoint x: 284, endPoint y: 522, distance: 50.7
click at [284, 522] on div "KWD 0 Price *" at bounding box center [404, 508] width 314 height 30
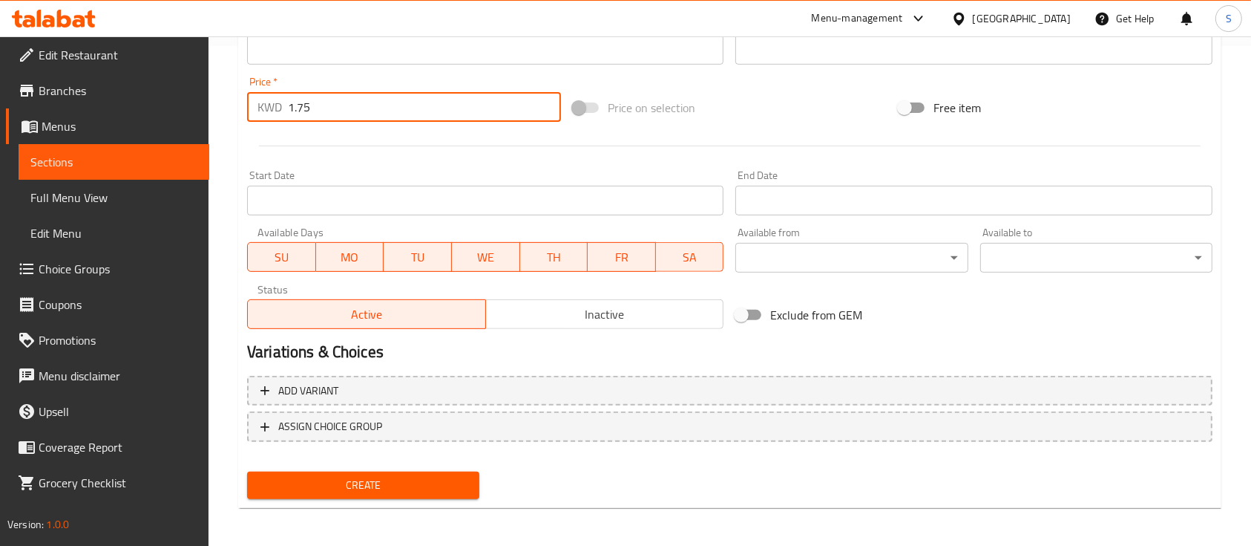
scroll to position [503, 0]
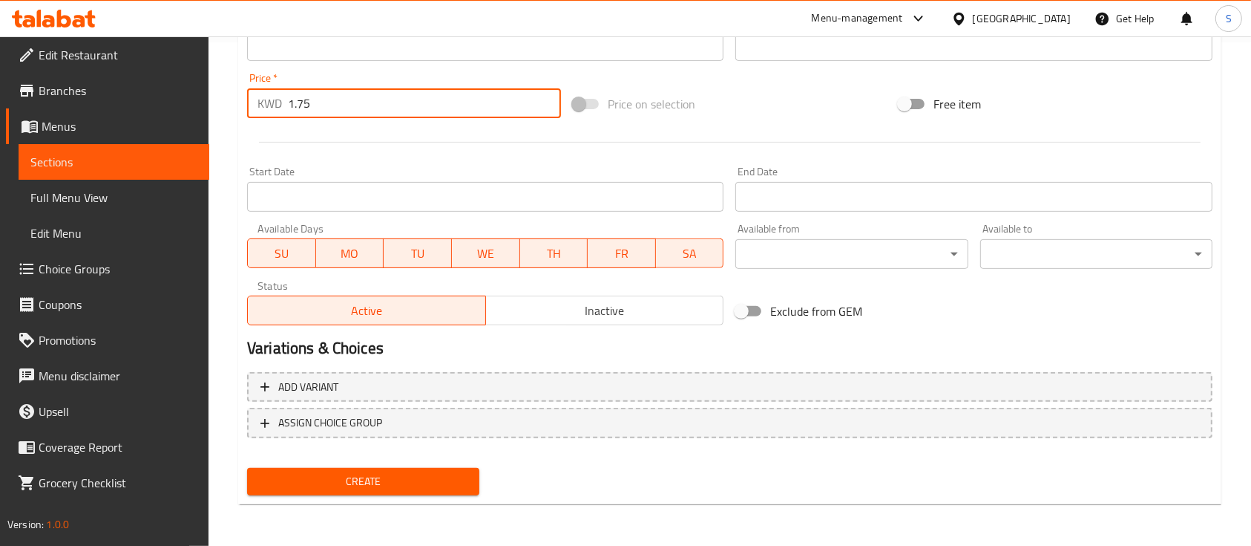
type input "1.75"
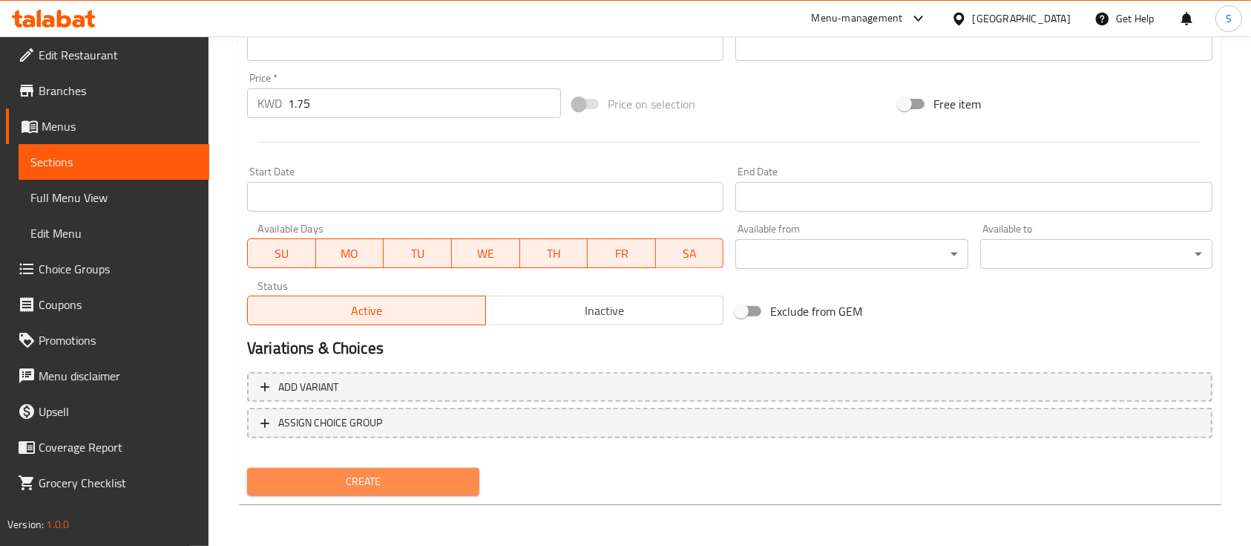
click at [335, 484] on span "Create" at bounding box center [363, 481] width 209 height 19
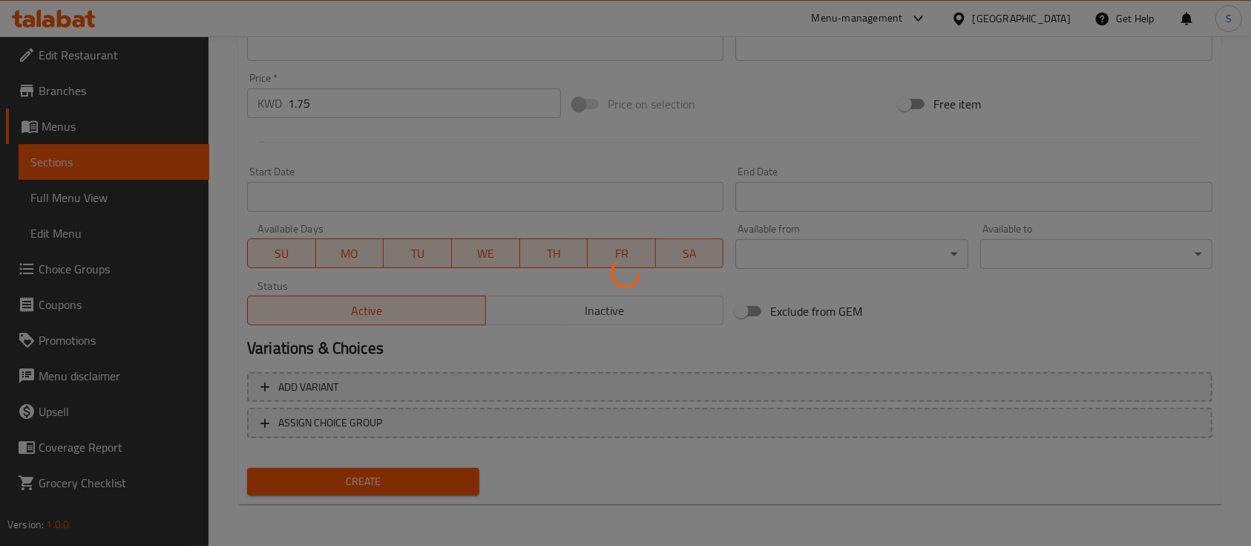
type input "0"
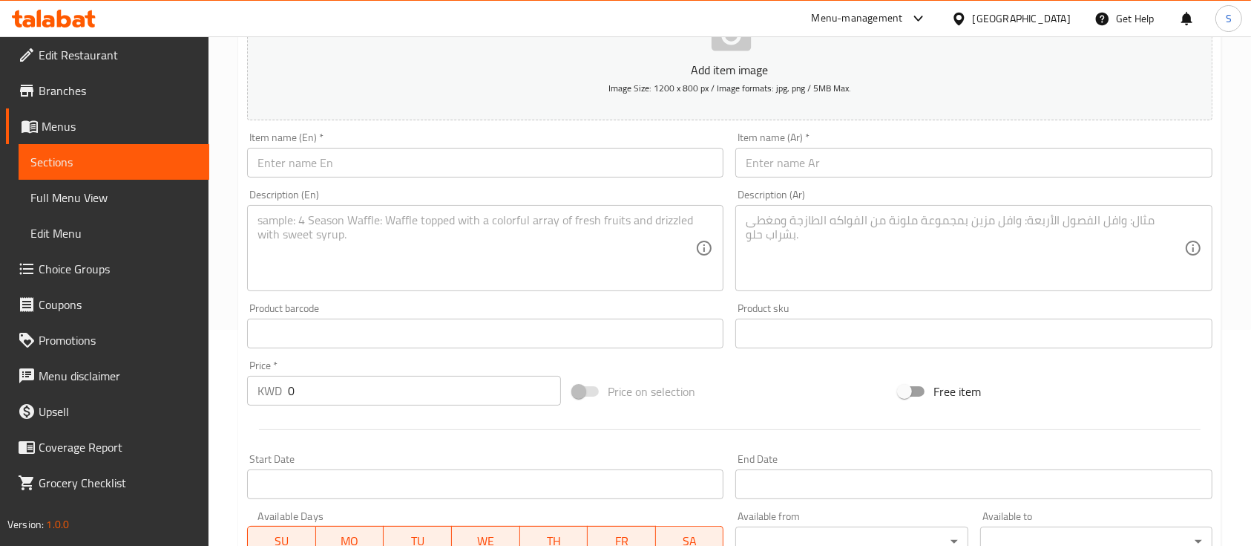
scroll to position [0, 0]
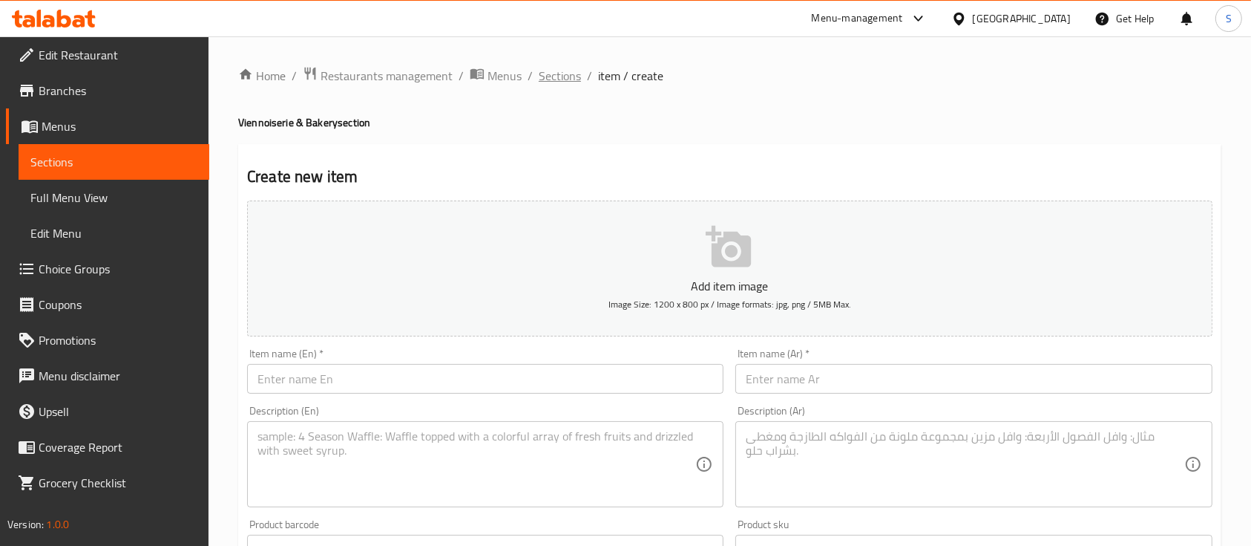
click at [558, 71] on span "Sections" at bounding box center [560, 76] width 42 height 18
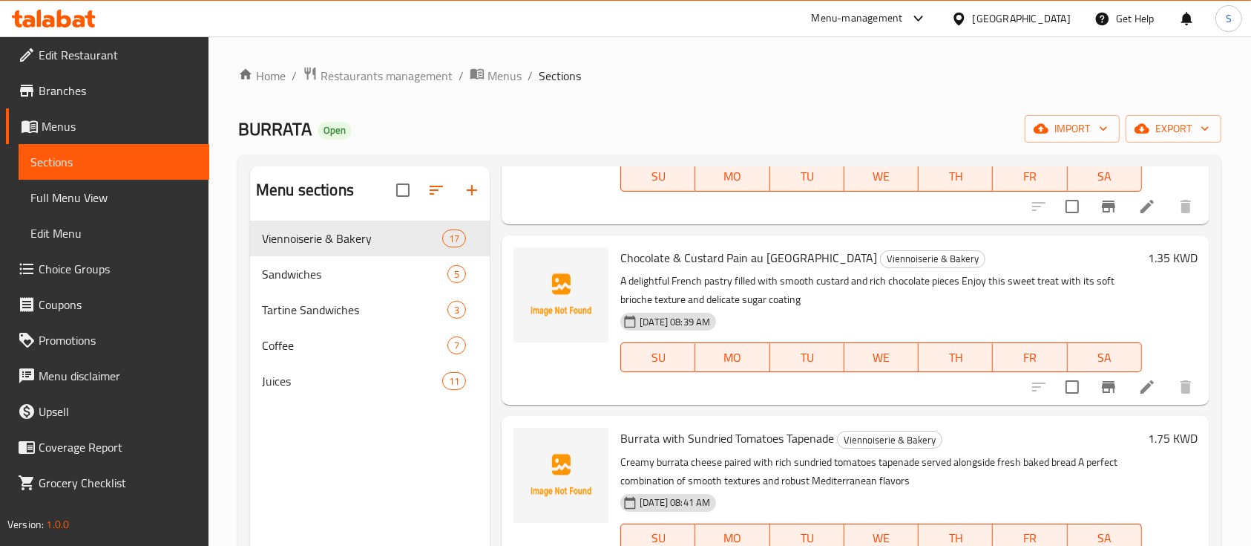
scroll to position [791, 0]
